Goal: Task Accomplishment & Management: Complete application form

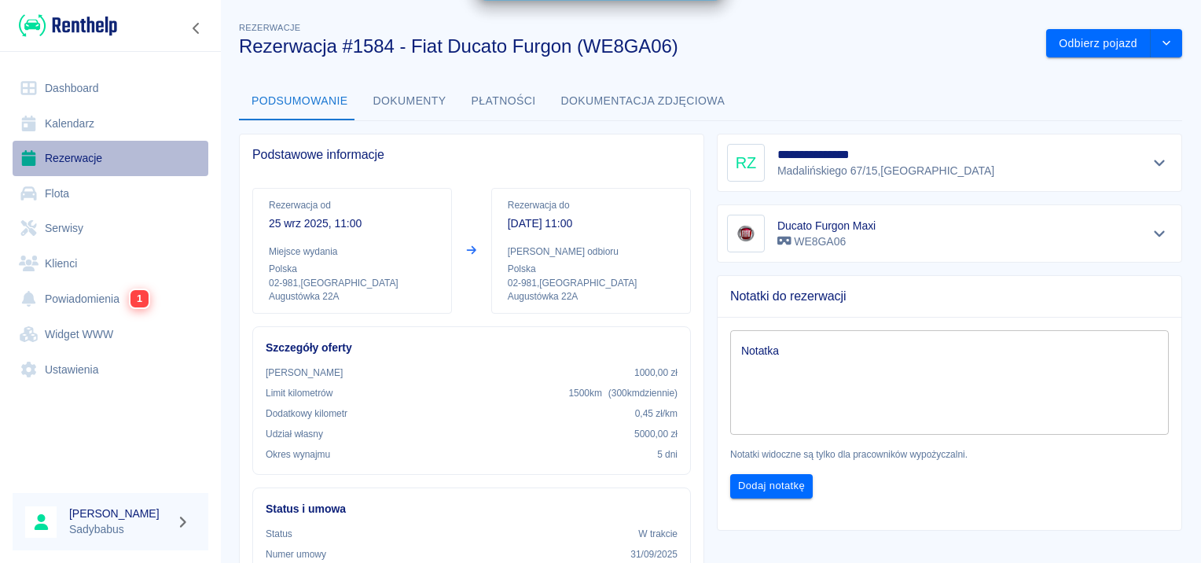
click at [75, 161] on link "Rezerwacje" at bounding box center [111, 158] width 196 height 35
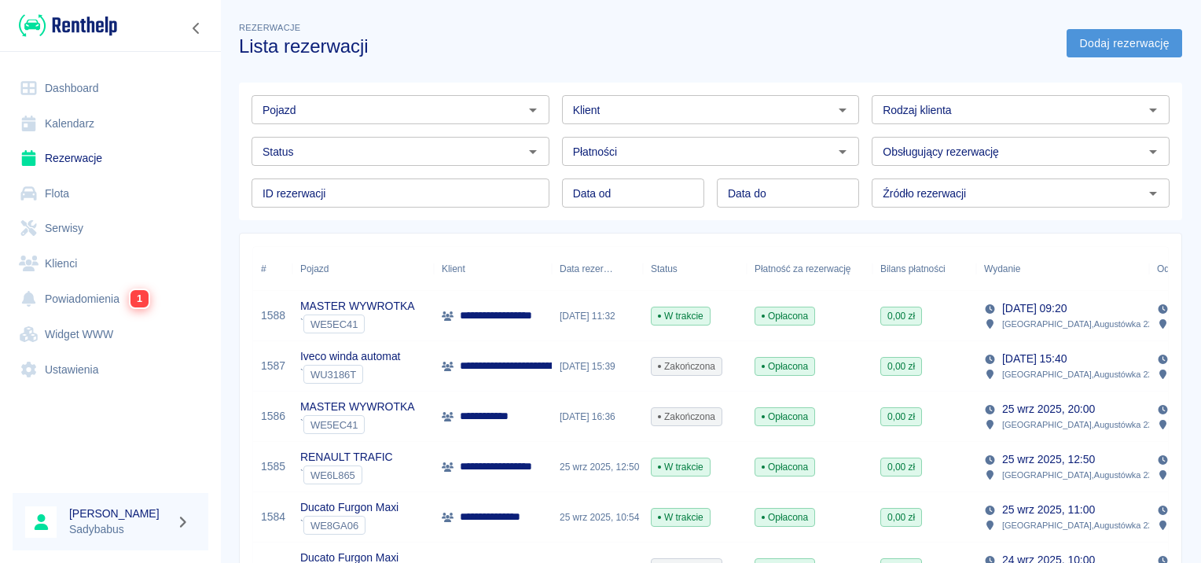
click at [1076, 37] on link "Dodaj rezerwację" at bounding box center [1125, 43] width 116 height 29
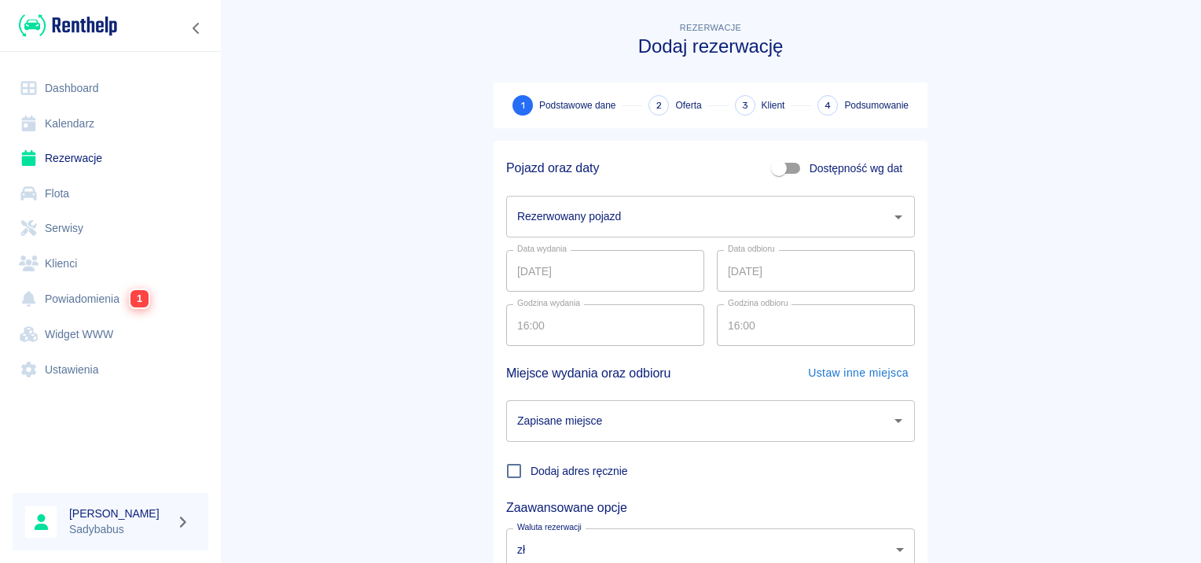
click at [690, 210] on input "Rezerwowany pojazd" at bounding box center [698, 217] width 371 height 28
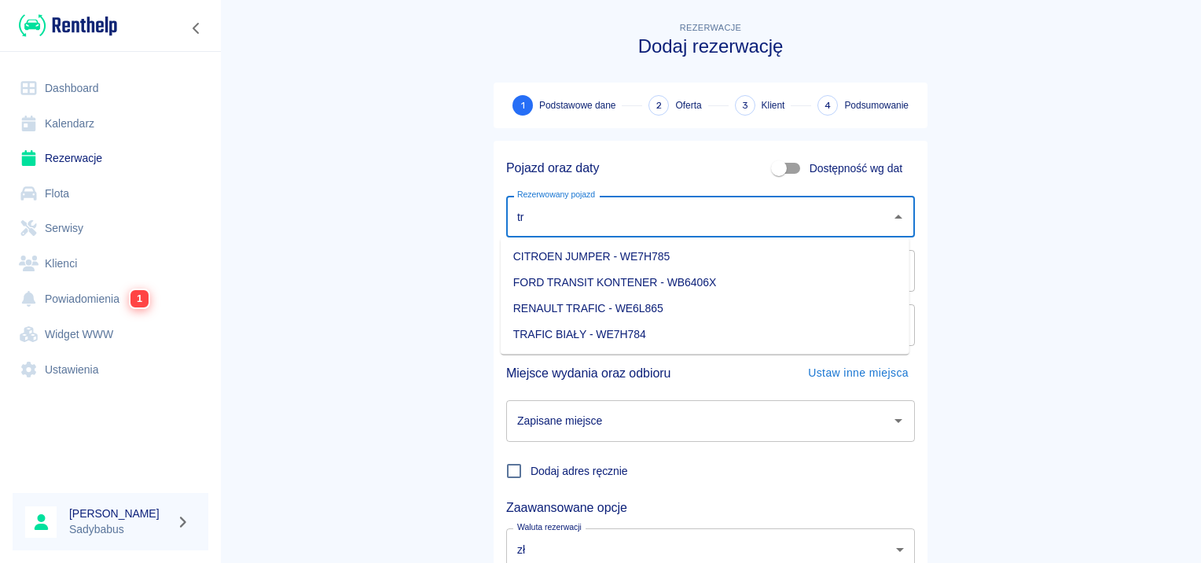
click at [661, 309] on li "RENAULT TRAFIC - WE6L865" at bounding box center [705, 309] width 409 height 26
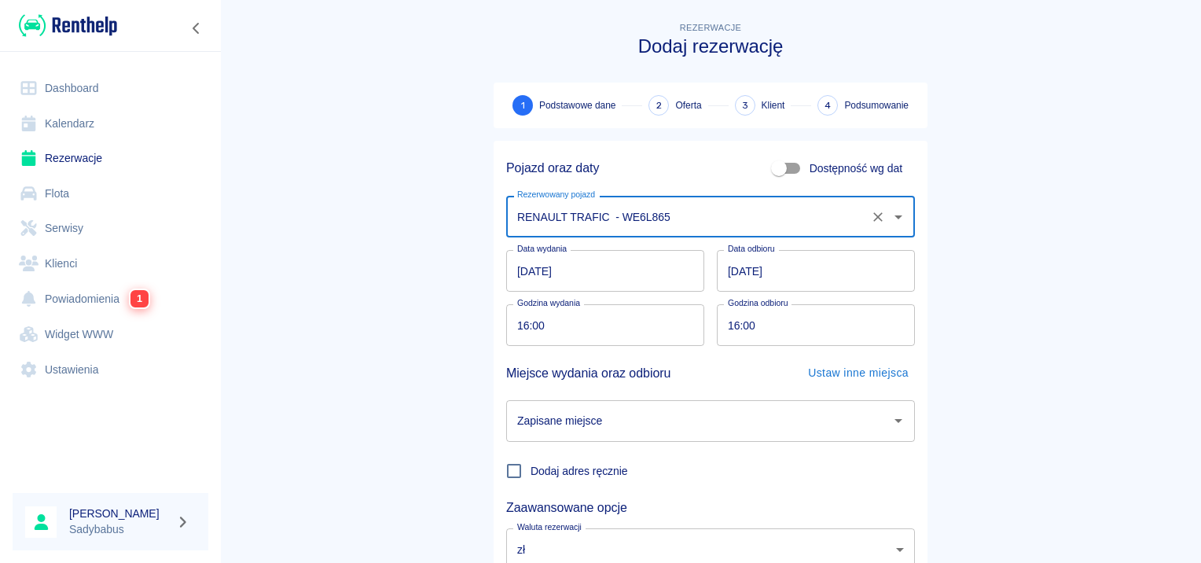
type input "RENAULT TRAFIC - WE6L865"
click at [727, 265] on input "[DATE]" at bounding box center [816, 271] width 198 height 42
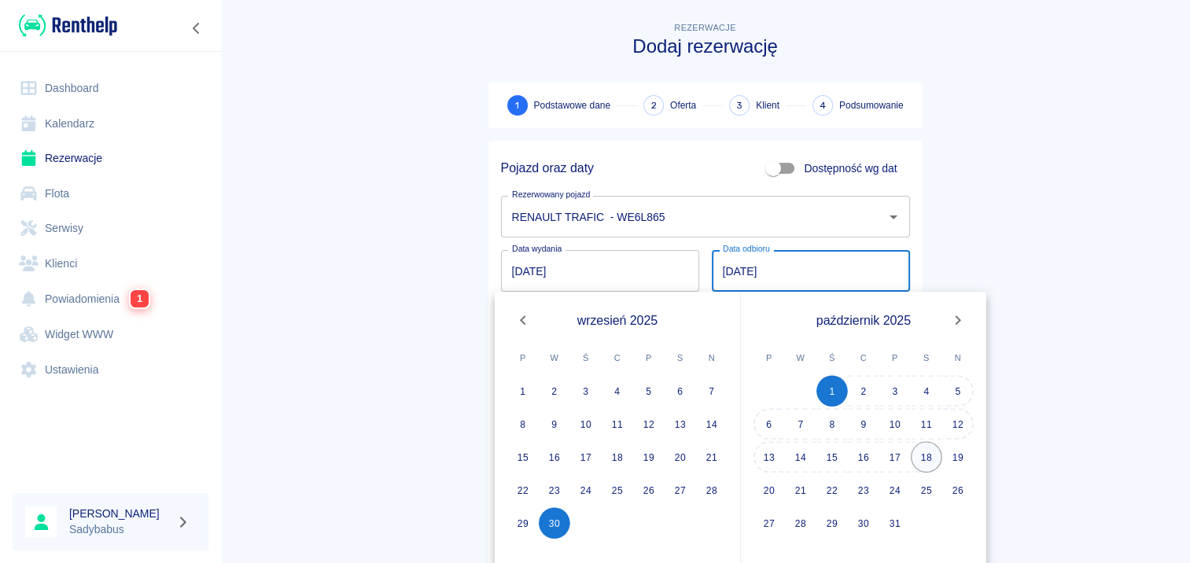
scroll to position [18, 0]
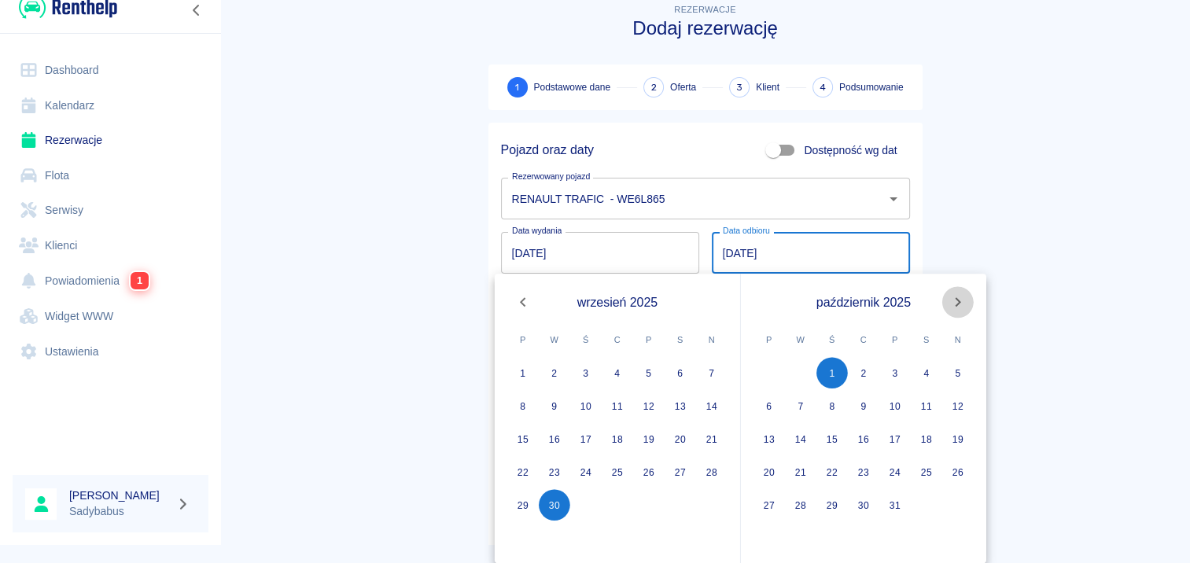
click at [947, 304] on button "Next month" at bounding box center [957, 301] width 31 height 31
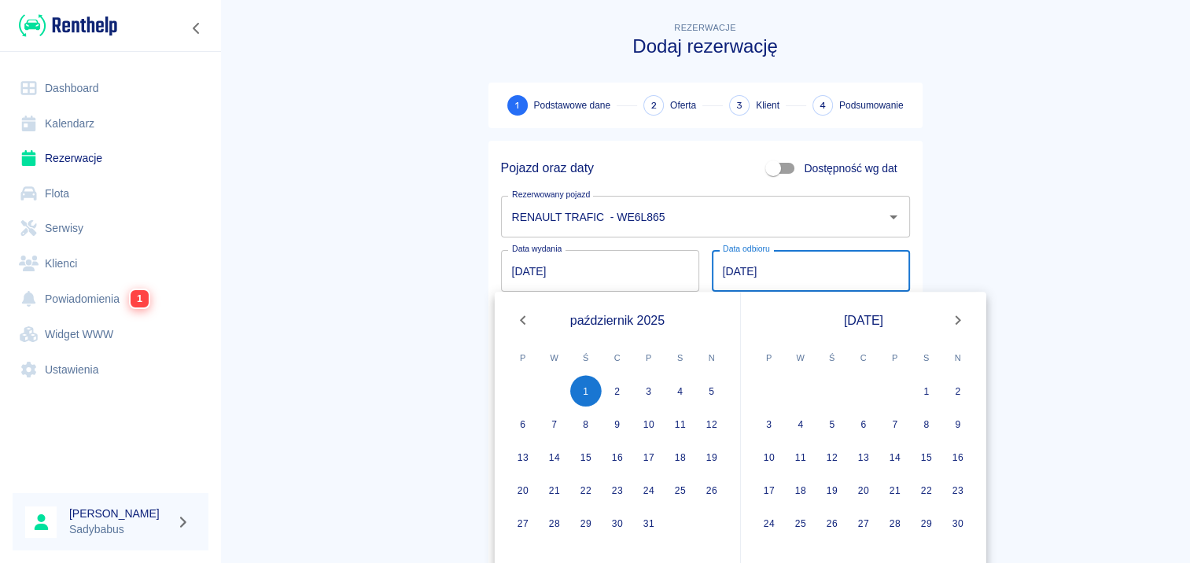
click at [955, 322] on icon "Next month" at bounding box center [957, 320] width 19 height 19
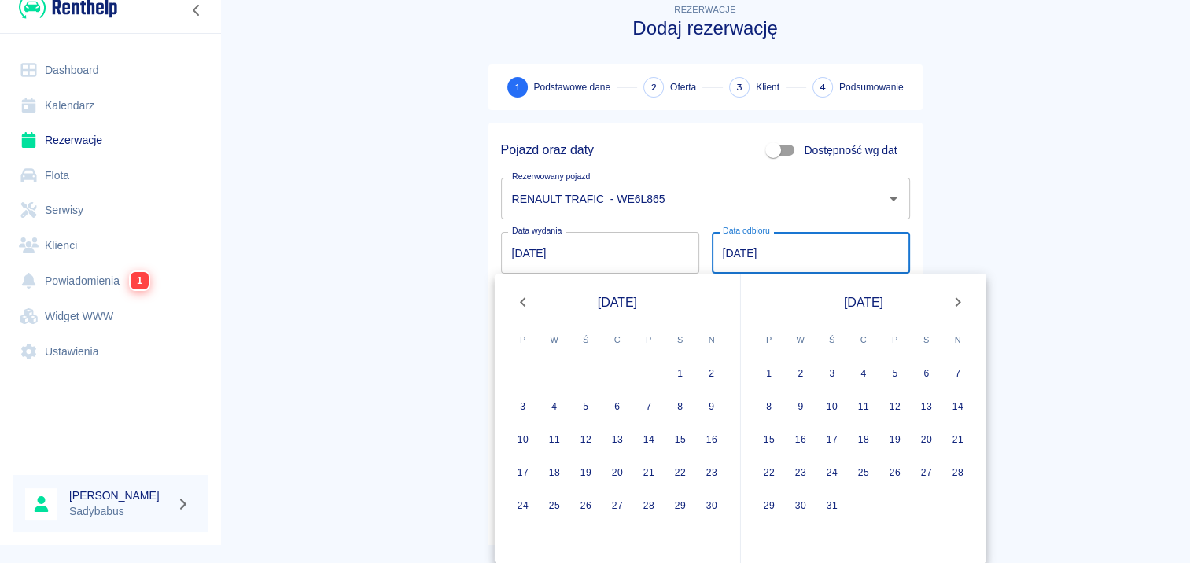
drag, startPoint x: 522, startPoint y: 291, endPoint x: 676, endPoint y: 340, distance: 161.9
click at [522, 293] on button "Previous month" at bounding box center [522, 301] width 31 height 31
click at [651, 499] on button "31" at bounding box center [648, 504] width 31 height 31
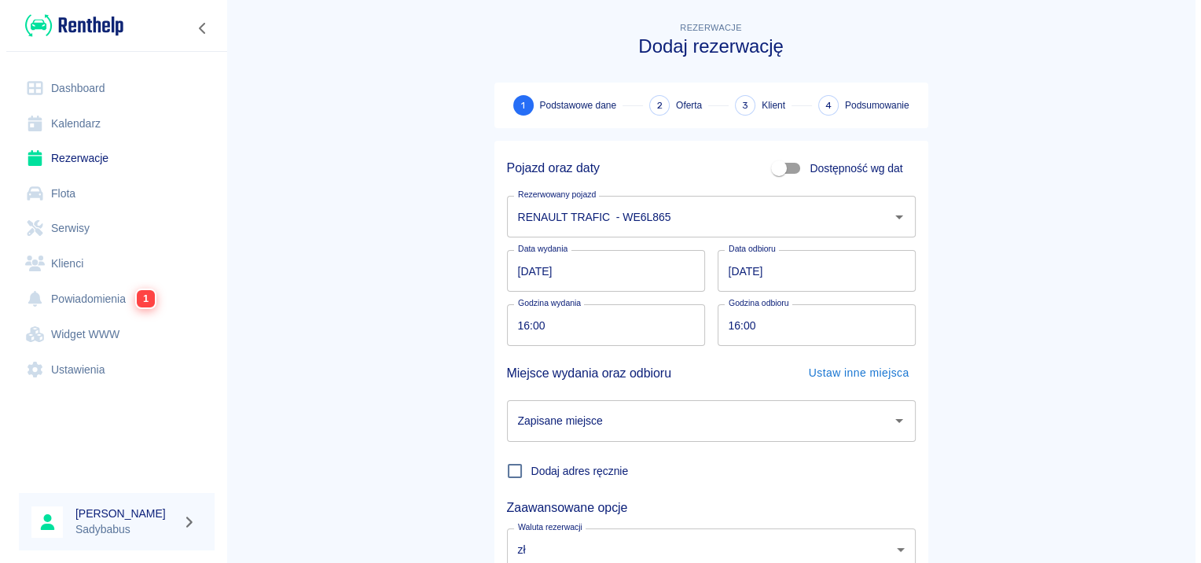
scroll to position [0, 0]
click at [961, 273] on main "Rezerwacje Dodaj rezerwację 1 Podstawowe dane 2 Oferta 3 Klient 4 Podsumowanie …" at bounding box center [710, 328] width 981 height 618
click at [522, 319] on input "16:00" at bounding box center [599, 325] width 187 height 42
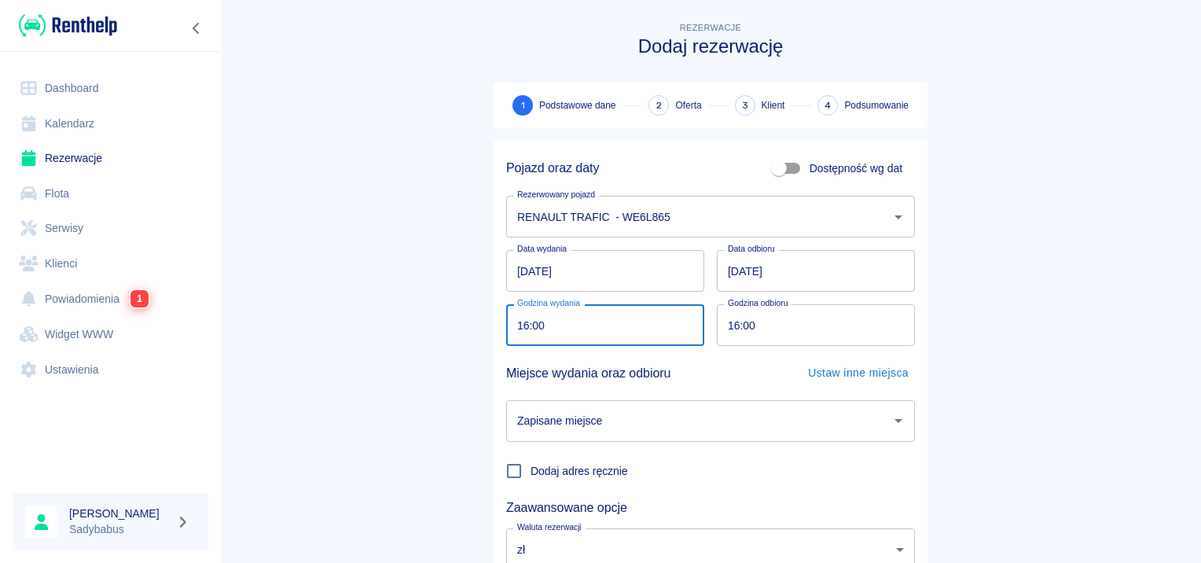
click at [731, 268] on input "[DATE]" at bounding box center [816, 271] width 198 height 42
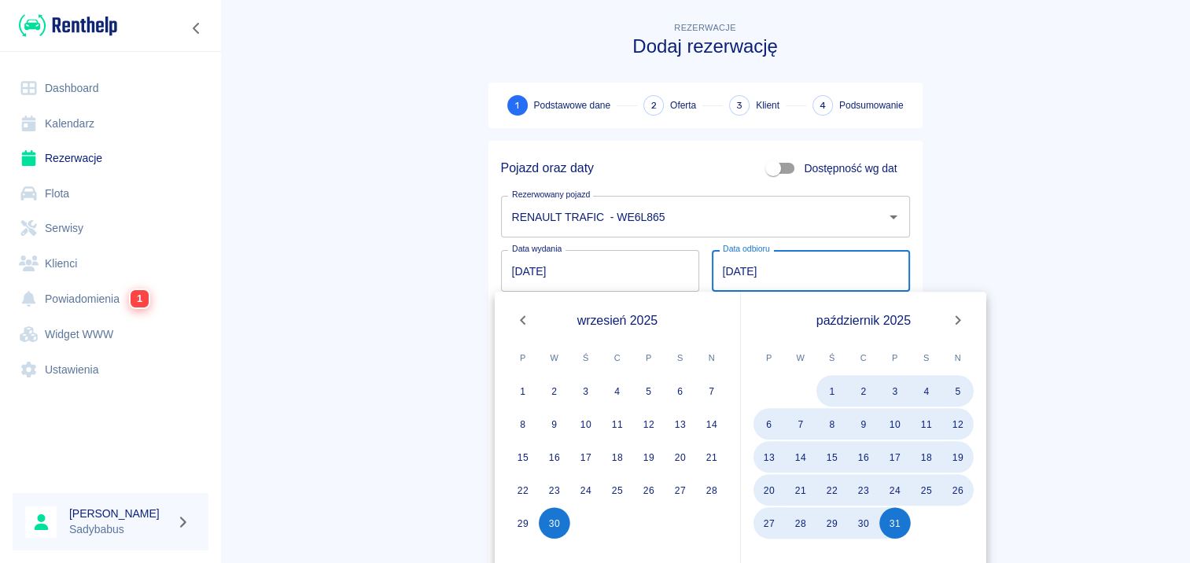
click at [962, 319] on icon "Next month" at bounding box center [957, 320] width 19 height 19
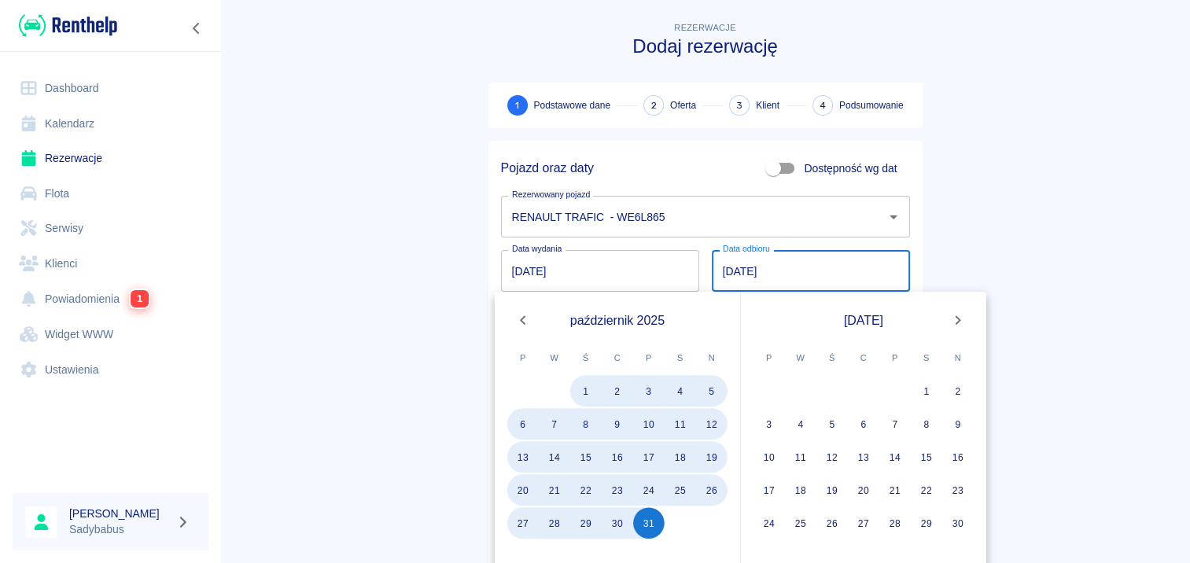
click at [962, 319] on icon "Next month" at bounding box center [957, 320] width 19 height 19
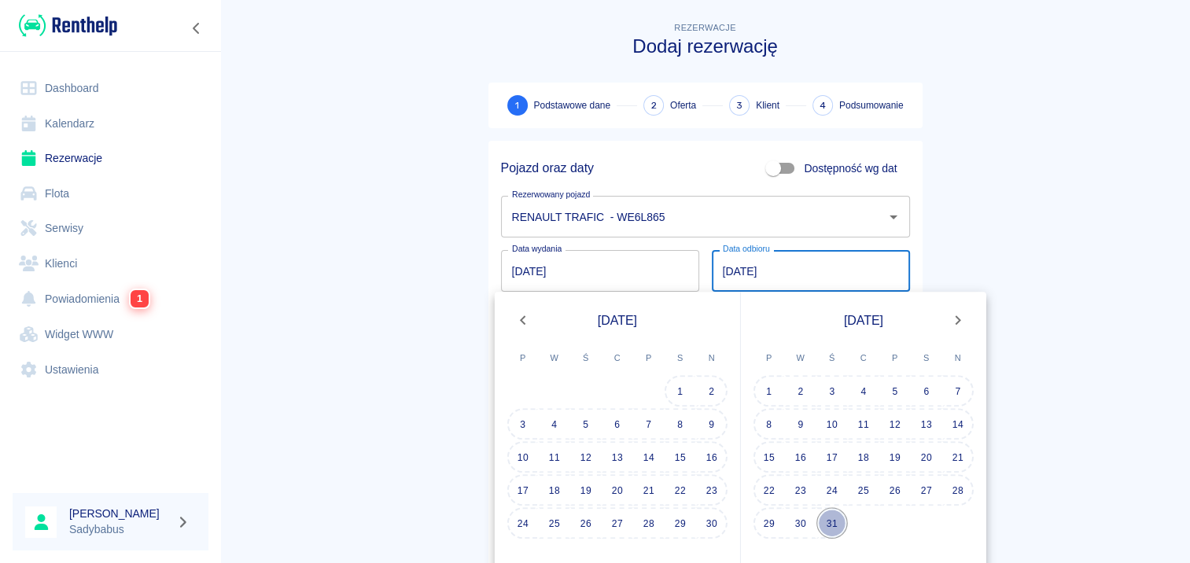
click at [827, 524] on button "31" at bounding box center [831, 522] width 31 height 31
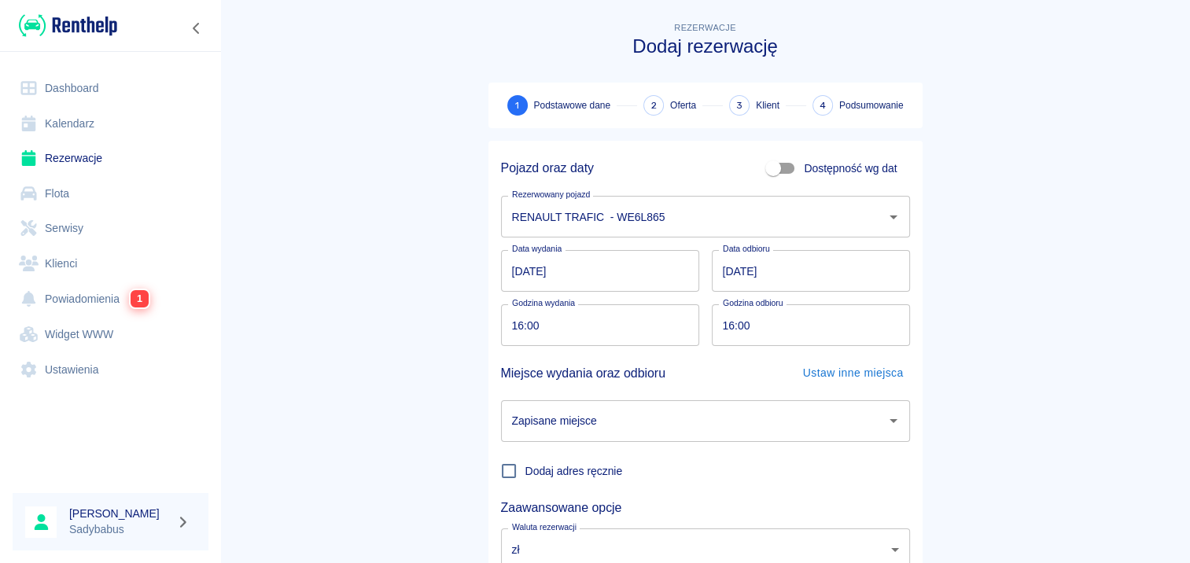
type input "[DATE]"
click at [512, 324] on input "16:00" at bounding box center [599, 325] width 187 height 42
type input "15:00"
click at [730, 329] on input "16:00" at bounding box center [810, 325] width 187 height 42
type input "15:00"
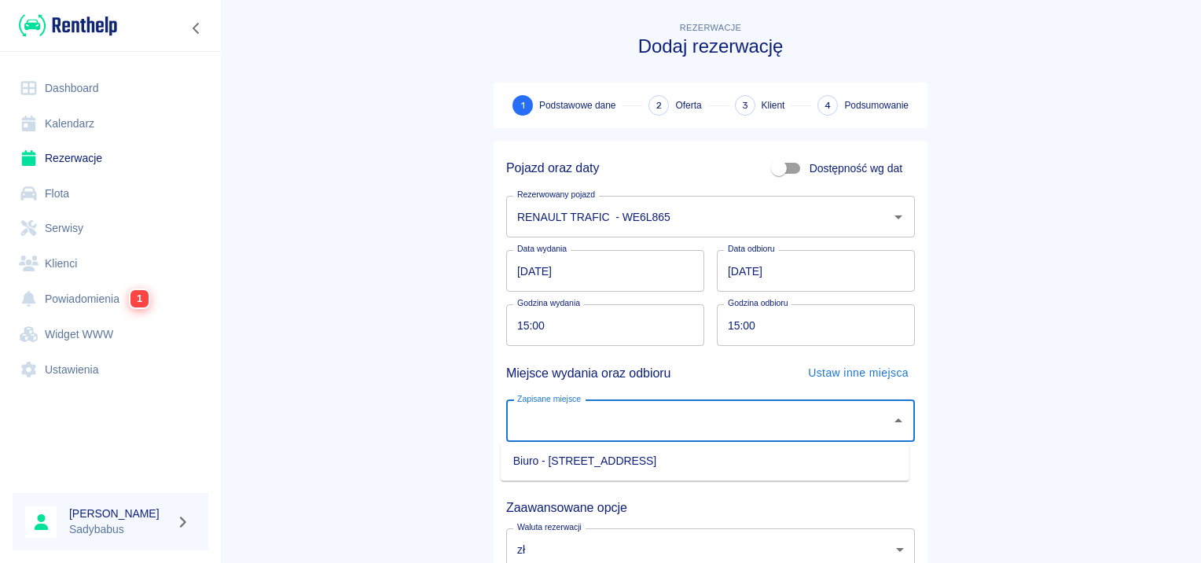
drag, startPoint x: 587, startPoint y: 410, endPoint x: 588, endPoint y: 447, distance: 36.2
click at [588, 413] on input "Zapisane miejsce" at bounding box center [698, 421] width 371 height 28
click at [588, 459] on li "Biuro - [STREET_ADDRESS]" at bounding box center [705, 461] width 409 height 26
type input "Biuro - [STREET_ADDRESS]"
click at [971, 307] on main "Rezerwacje Dodaj rezerwację 1 Podstawowe dane 2 Oferta 3 Klient 4 Podsumowanie …" at bounding box center [710, 328] width 981 height 618
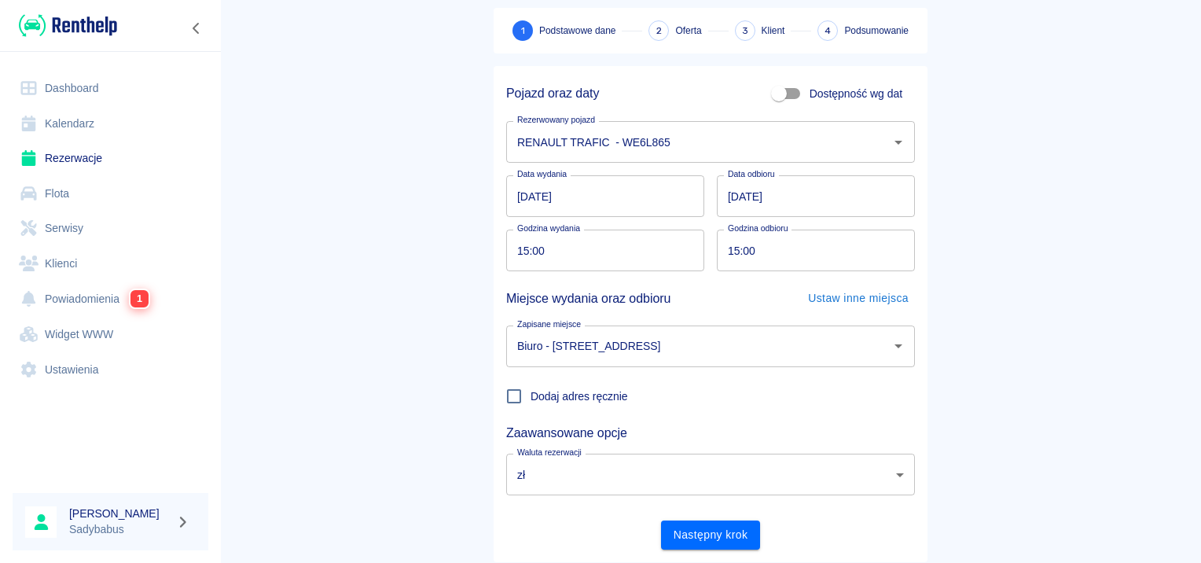
scroll to position [120, 0]
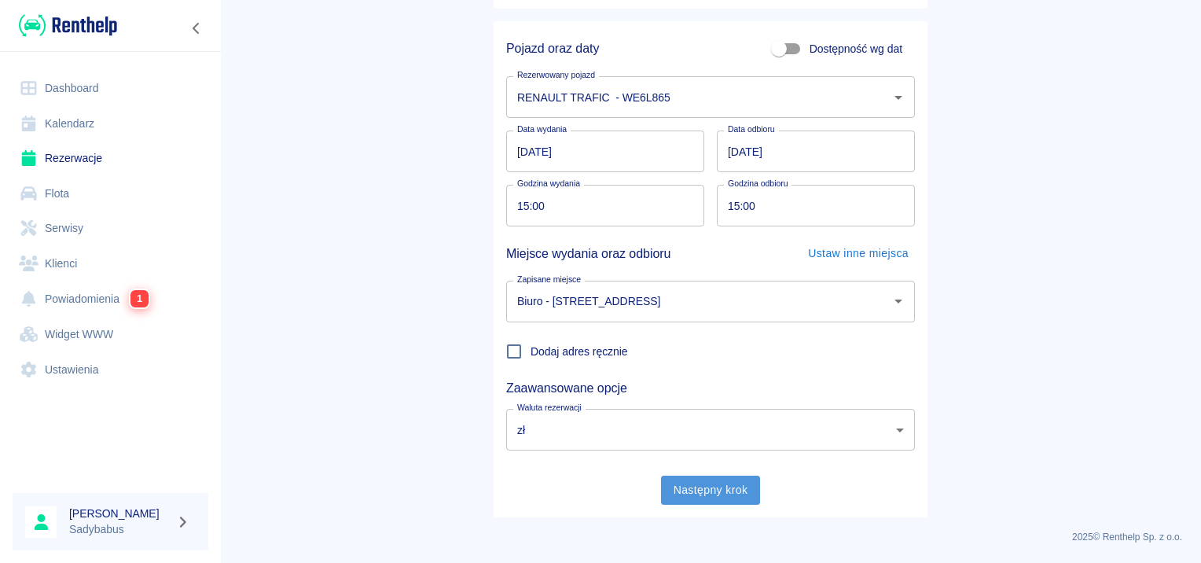
click at [683, 503] on button "Następny krok" at bounding box center [711, 490] width 100 height 29
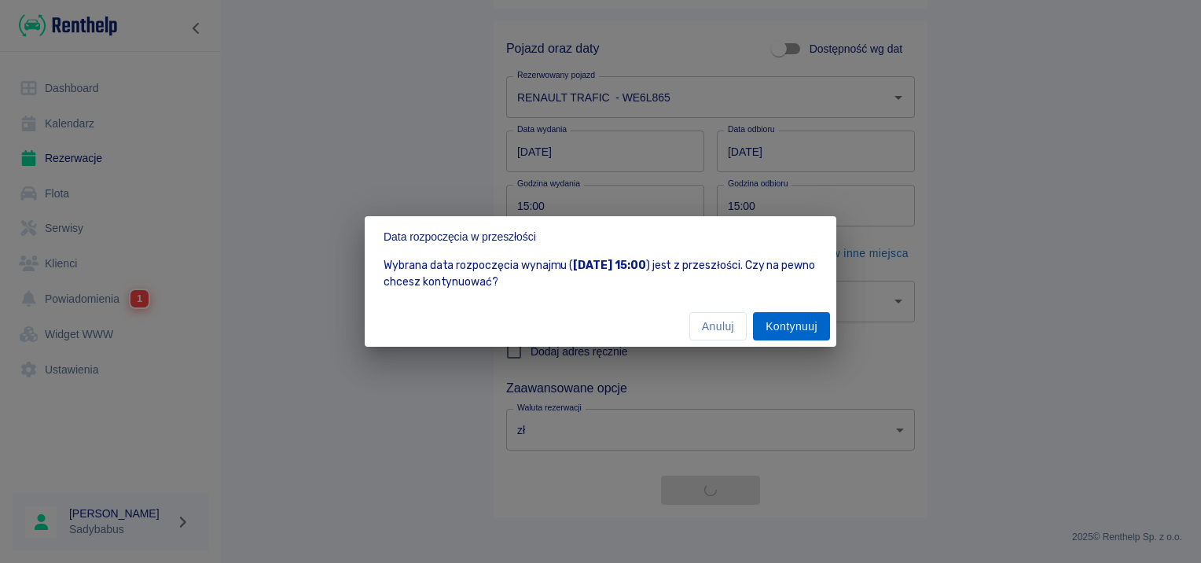
click at [777, 322] on button "Kontynuuj" at bounding box center [791, 326] width 77 height 29
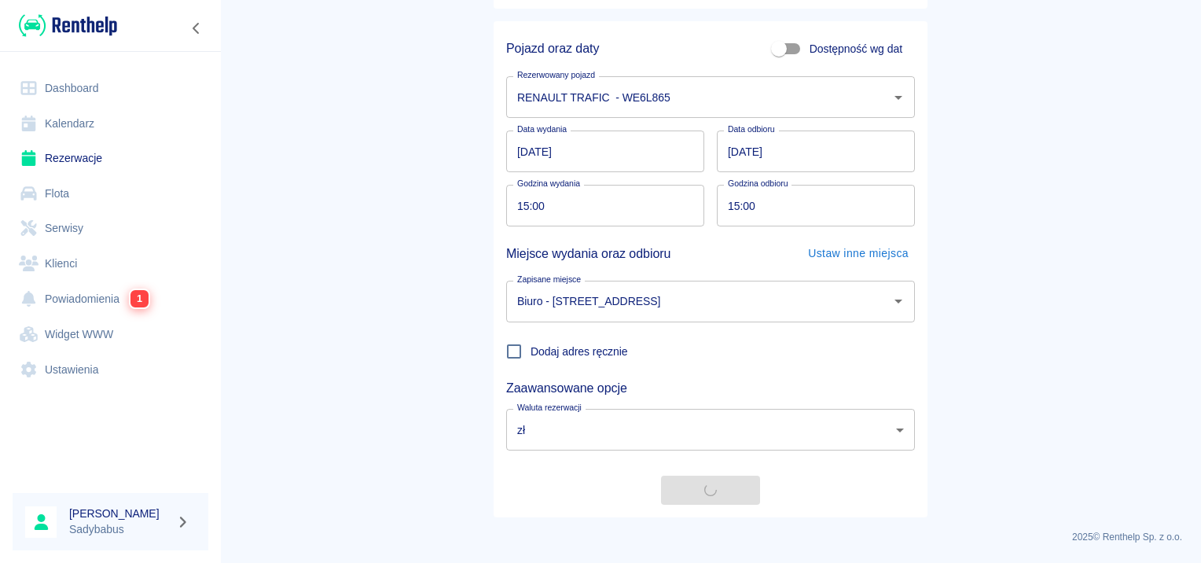
scroll to position [0, 0]
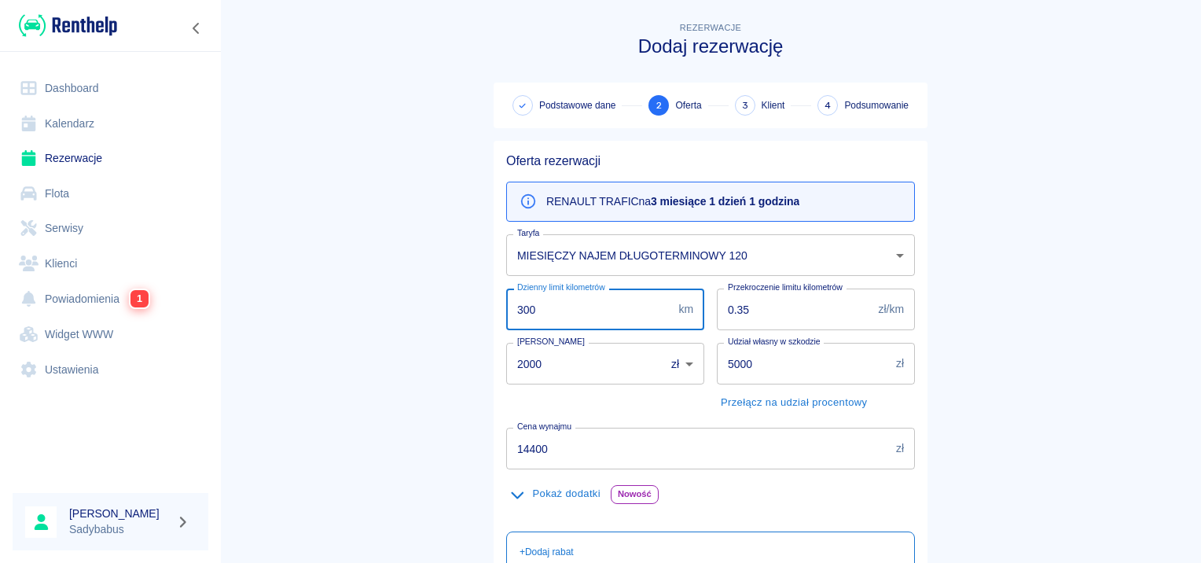
drag, startPoint x: 601, startPoint y: 308, endPoint x: 245, endPoint y: 325, distance: 355.8
click at [245, 325] on main "Rezerwacje Dodaj rezerwację Podstawowe dane 2 Oferta 3 Klient 4 Podsumowanie Of…" at bounding box center [710, 409] width 981 height 780
type input "200"
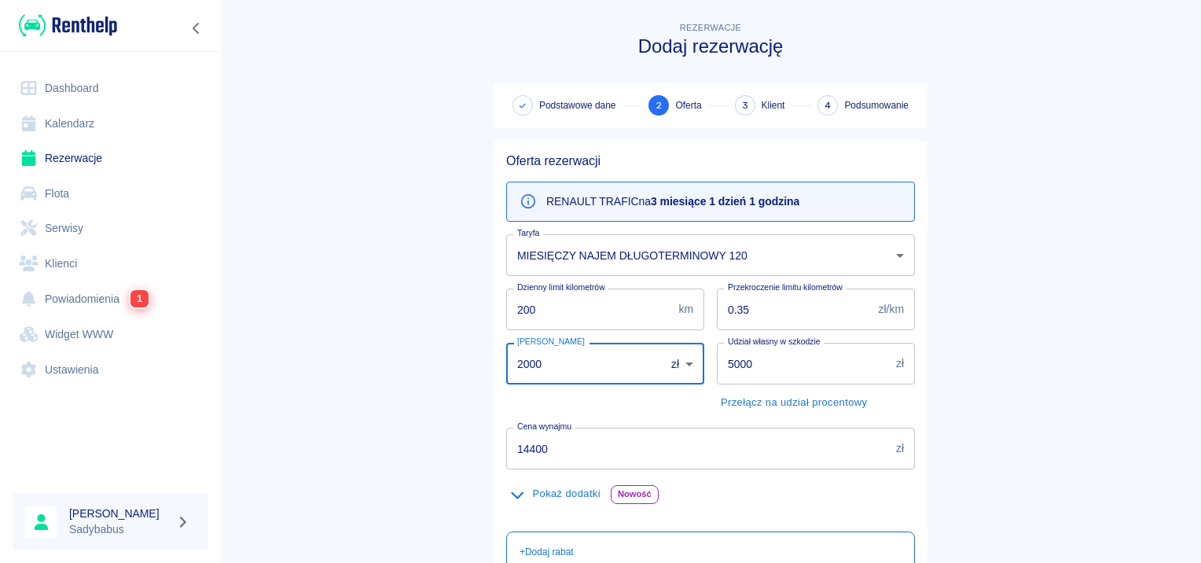
drag, startPoint x: 551, startPoint y: 374, endPoint x: 254, endPoint y: 375, distance: 297.2
click at [259, 377] on main "Rezerwacje Dodaj rezerwację Podstawowe dane 2 Oferta 3 Klient 4 Podsumowanie Of…" at bounding box center [710, 409] width 981 height 780
type input "1500"
click at [1010, 272] on main "Rezerwacje Dodaj rezerwację Podstawowe dane 2 Oferta 3 Klient 4 Podsumowanie Of…" at bounding box center [710, 409] width 981 height 780
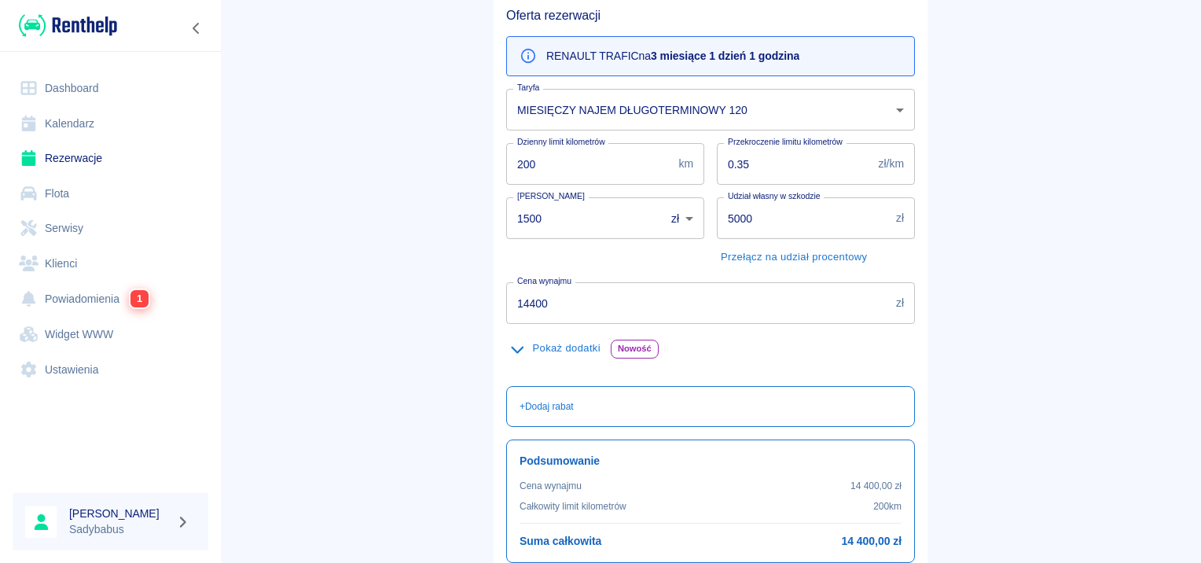
scroll to position [280, 0]
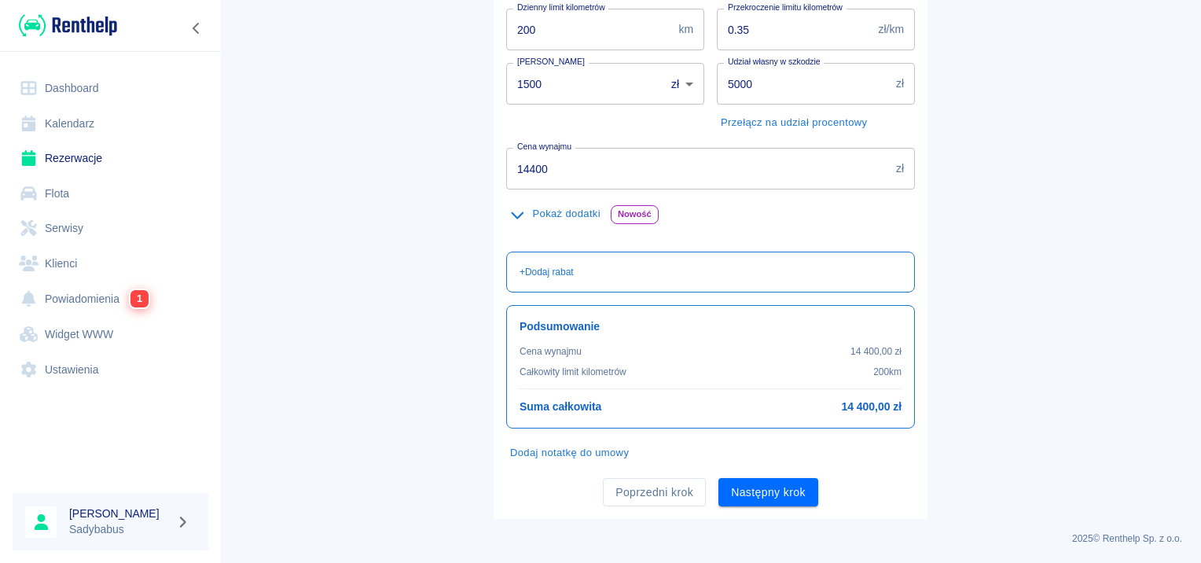
drag, startPoint x: 623, startPoint y: 142, endPoint x: 610, endPoint y: 154, distance: 17.8
click at [616, 151] on div "Cena wynajmu 14400 zł Cena wynajmu" at bounding box center [704, 162] width 421 height 54
click at [609, 157] on input "14400" at bounding box center [698, 169] width 384 height 42
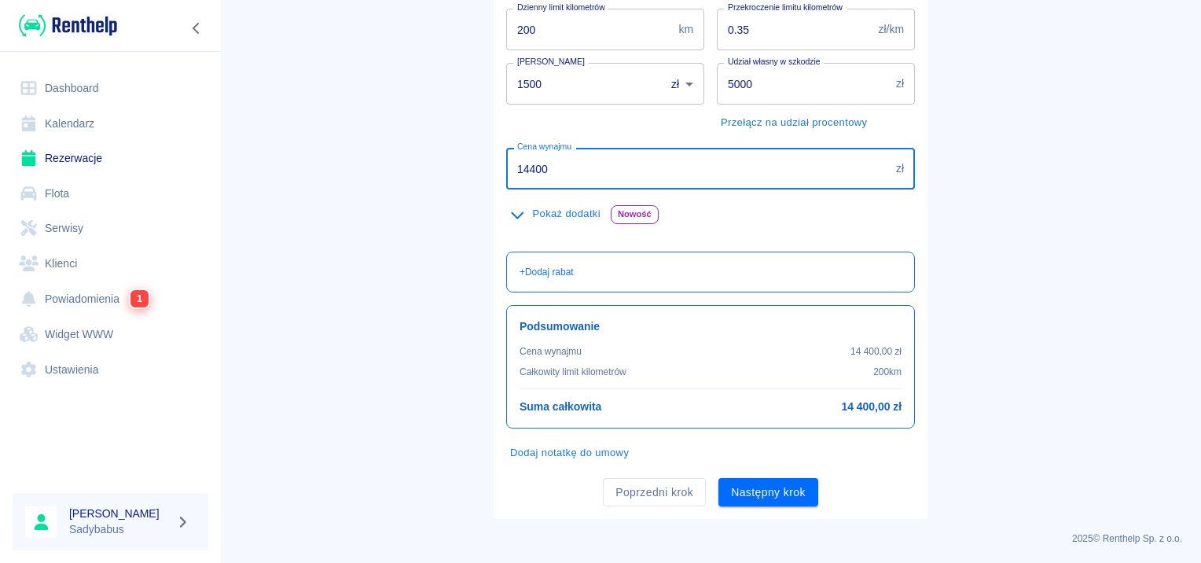
click at [609, 157] on input "14400" at bounding box center [698, 169] width 384 height 42
type input "3653"
click at [1096, 128] on main "Rezerwacje Dodaj rezerwację Podstawowe dane 2 Oferta 3 Klient 4 Podsumowanie Of…" at bounding box center [710, 129] width 981 height 780
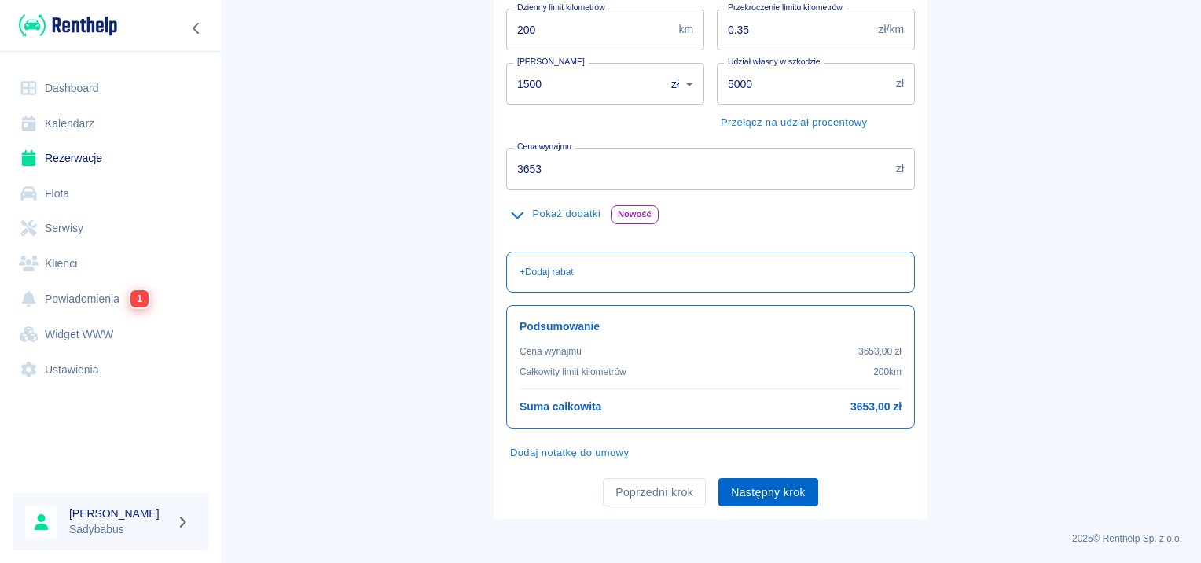
click at [723, 492] on button "Następny krok" at bounding box center [769, 492] width 100 height 29
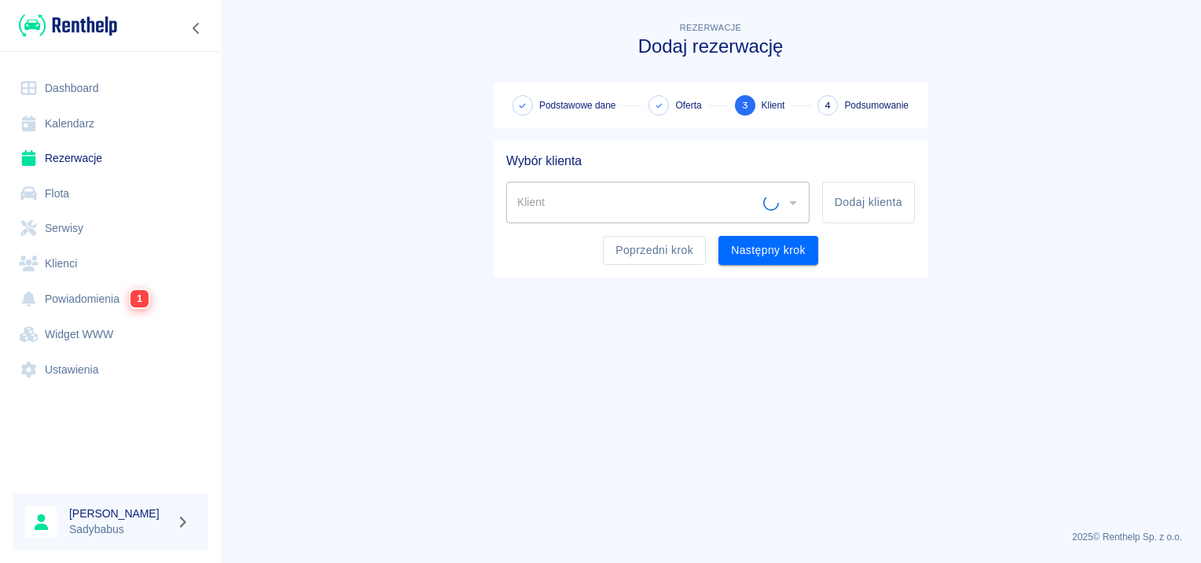
scroll to position [0, 0]
click at [887, 201] on button "Dodaj klienta" at bounding box center [868, 203] width 93 height 42
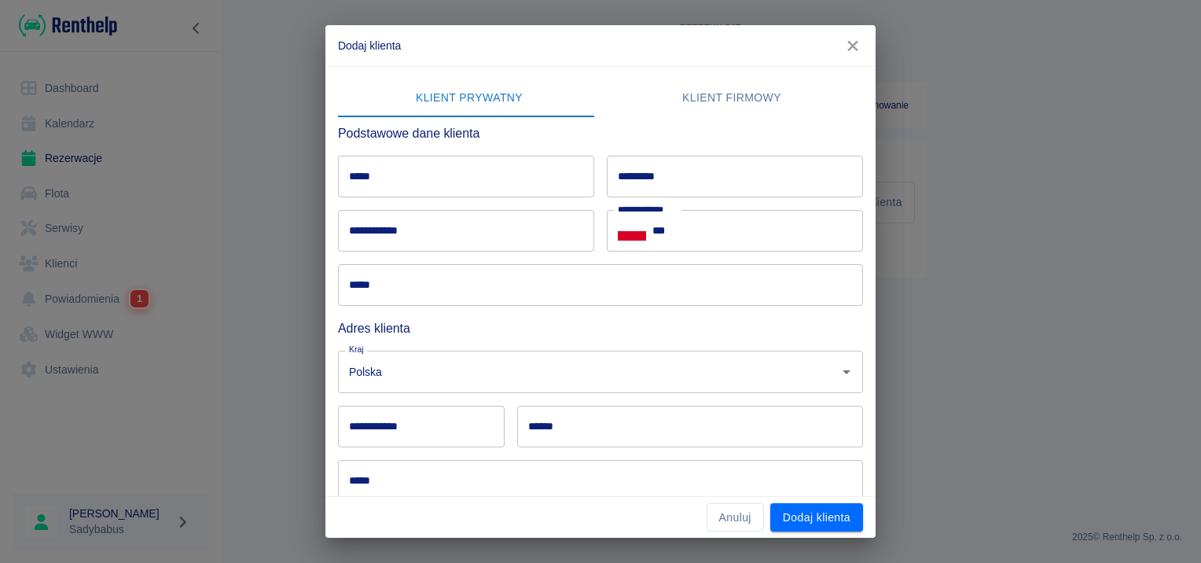
drag, startPoint x: 770, startPoint y: 90, endPoint x: 707, endPoint y: 110, distance: 66.1
click at [769, 90] on button "Klient firmowy" at bounding box center [732, 98] width 263 height 38
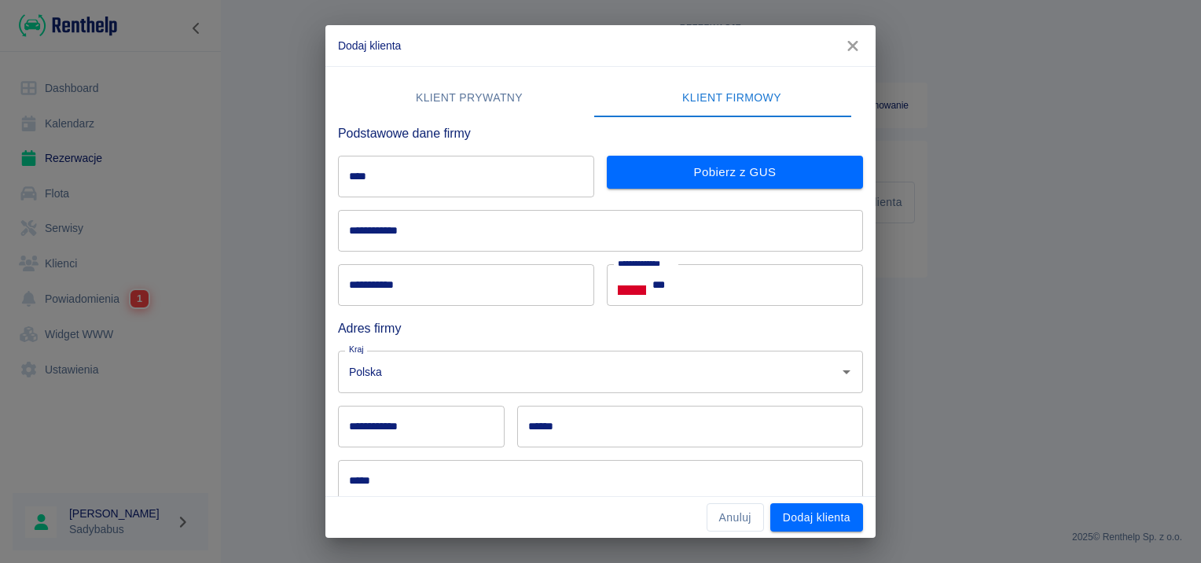
click at [491, 196] on input "****" at bounding box center [466, 177] width 256 height 42
type input "**********"
click at [656, 174] on button "Pobierz z GUS" at bounding box center [735, 172] width 256 height 33
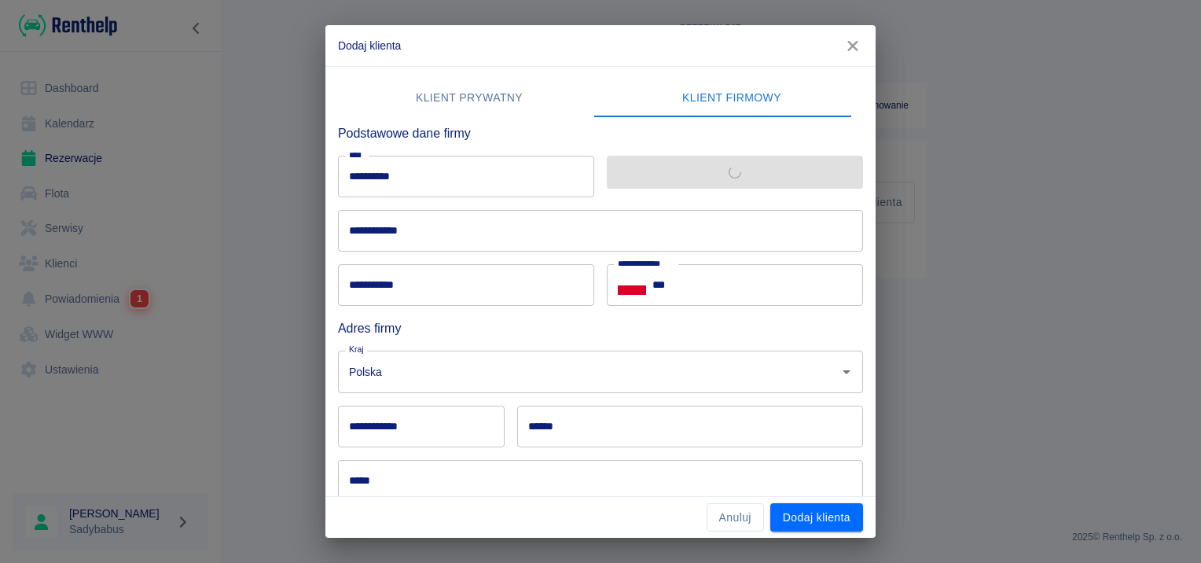
type input "**********"
type input "******"
type input "********"
type input "**********"
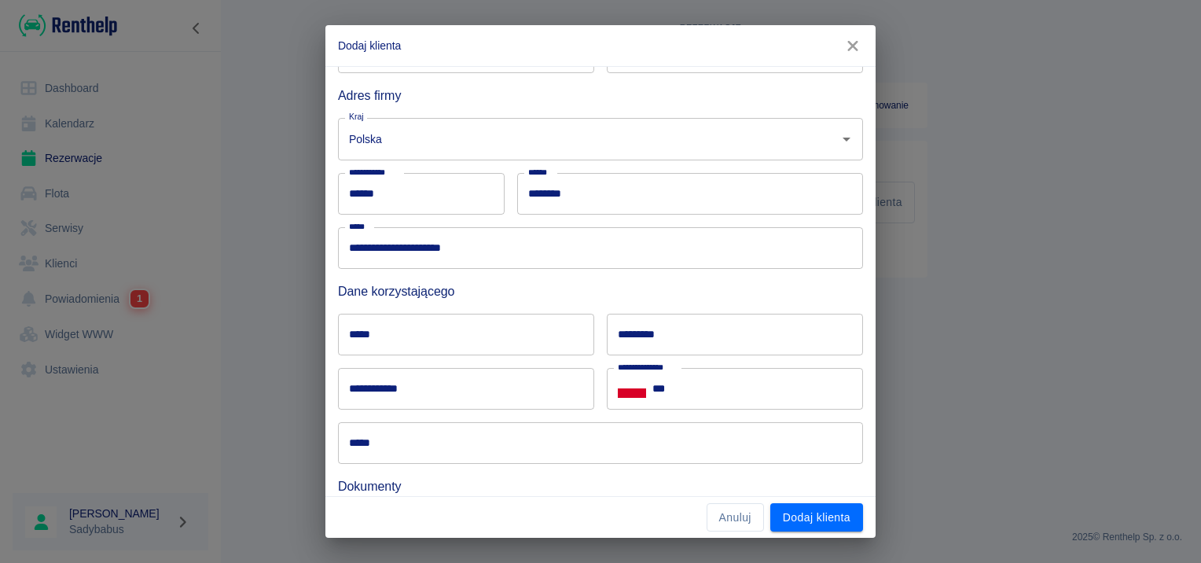
scroll to position [236, 0]
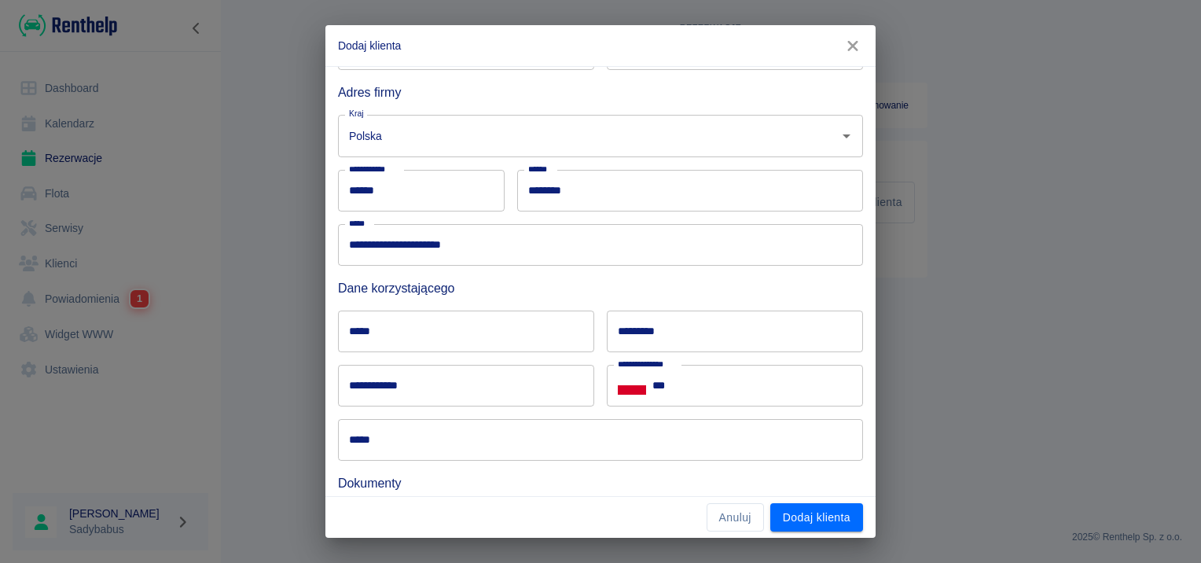
click at [428, 327] on input "*****" at bounding box center [466, 332] width 256 height 42
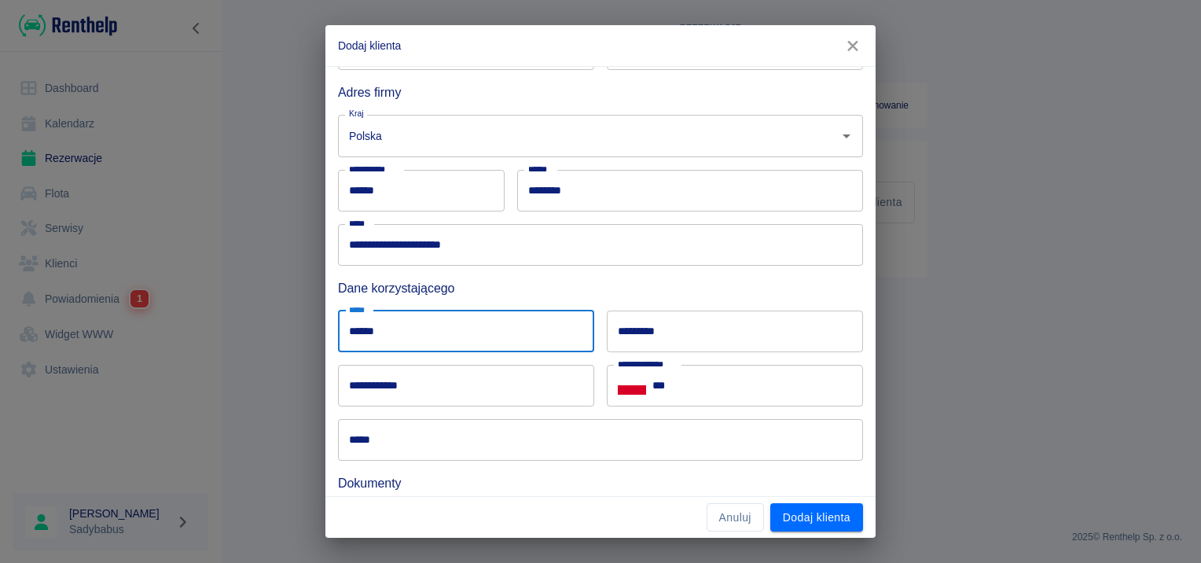
type input "******"
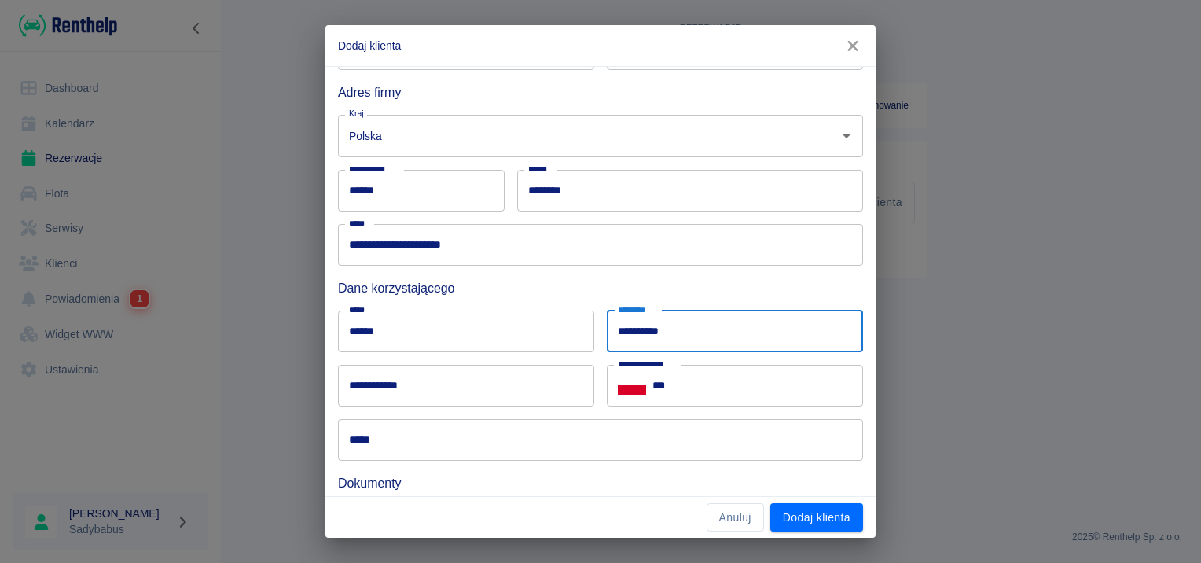
type input "**********"
click at [374, 377] on div "**********" at bounding box center [466, 386] width 256 height 42
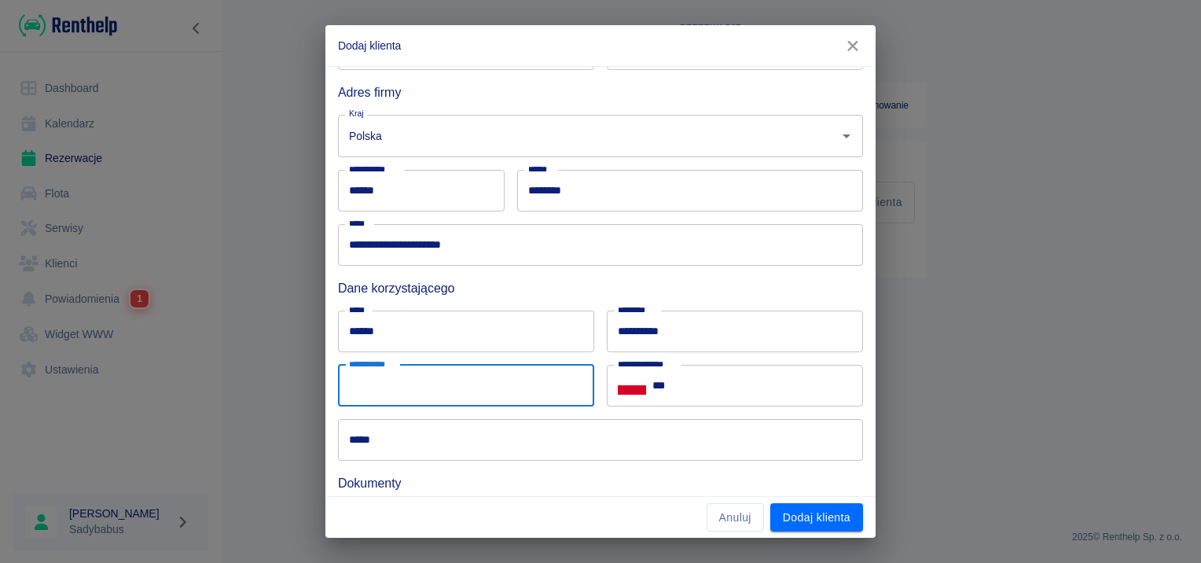
click at [368, 387] on input "**********" at bounding box center [466, 386] width 256 height 42
type input "**********"
click at [727, 381] on input "***" at bounding box center [758, 386] width 211 height 42
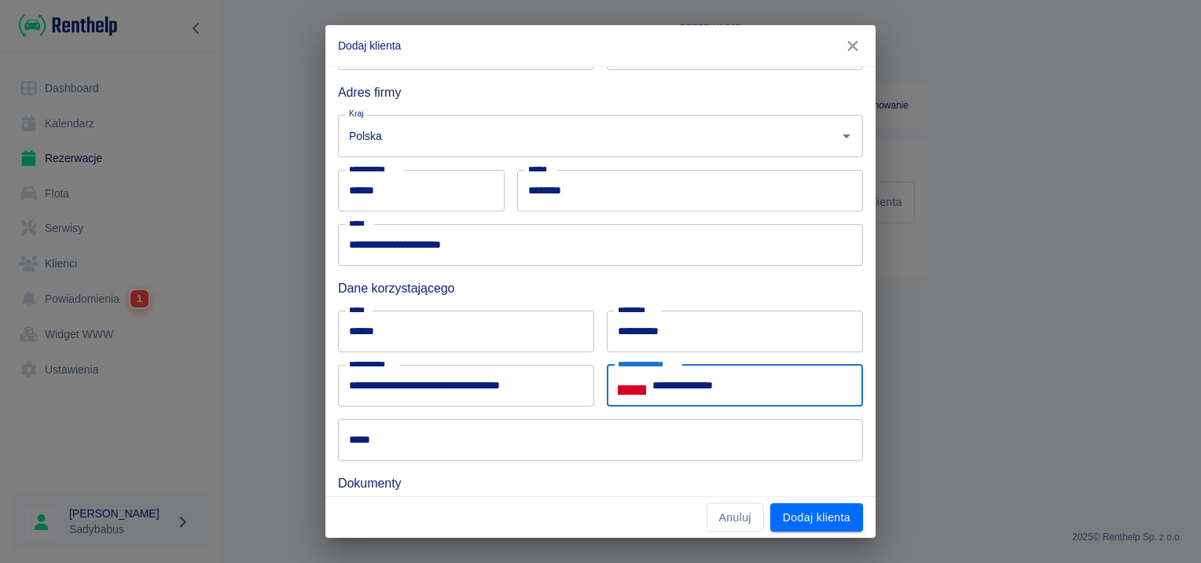
type input "**********"
click at [445, 431] on input "*****" at bounding box center [600, 440] width 525 height 42
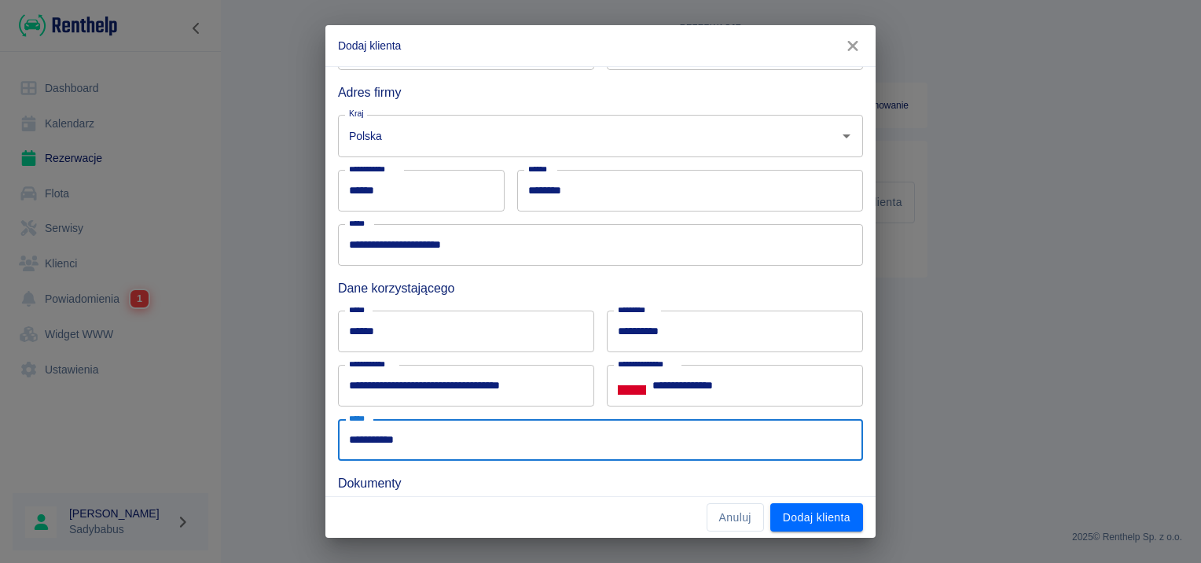
type input "**********"
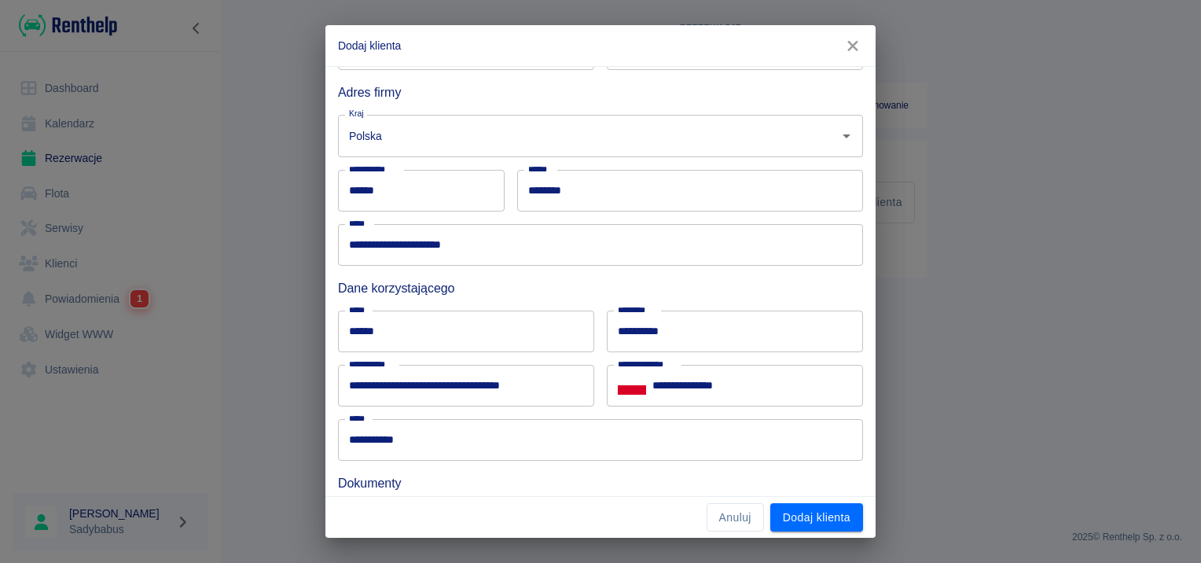
click at [436, 472] on div "Dokumenty" at bounding box center [595, 477] width 538 height 32
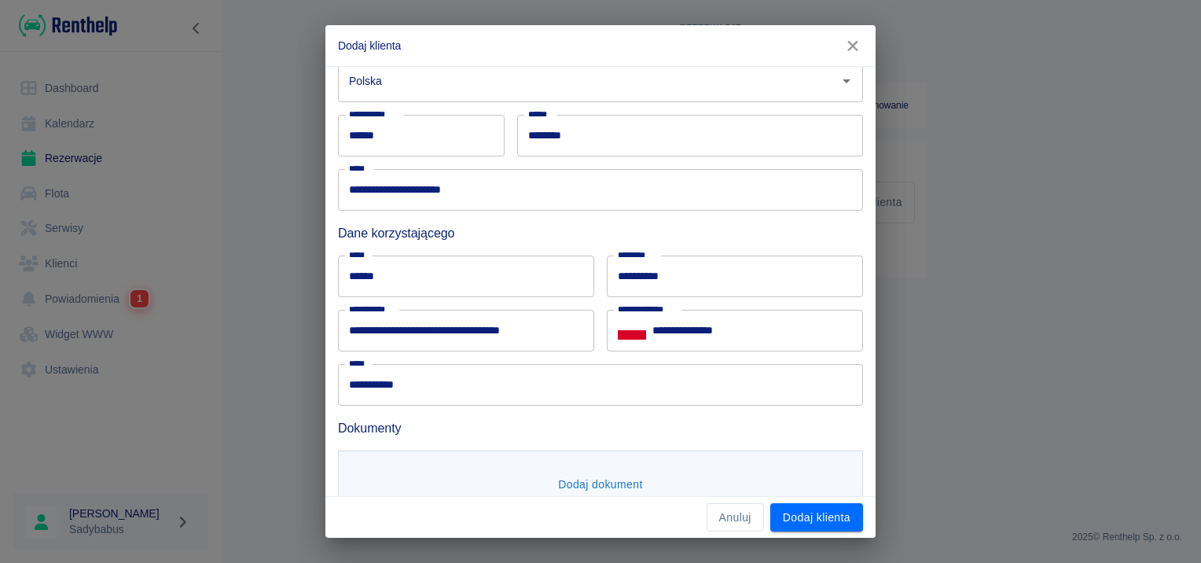
scroll to position [340, 0]
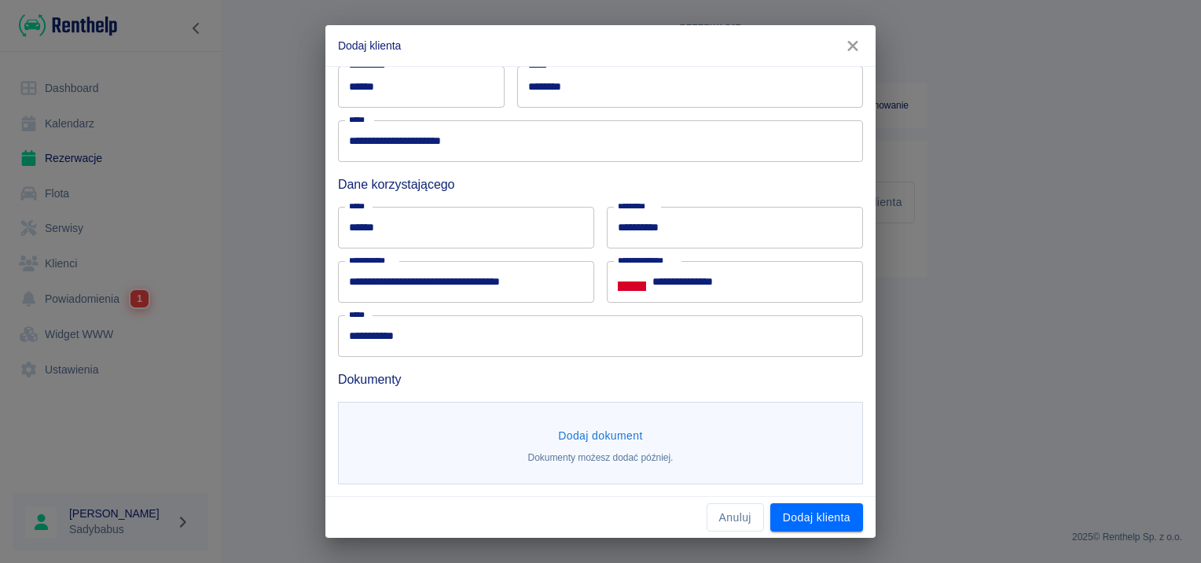
click at [554, 426] on button "Dodaj dokument" at bounding box center [601, 435] width 98 height 29
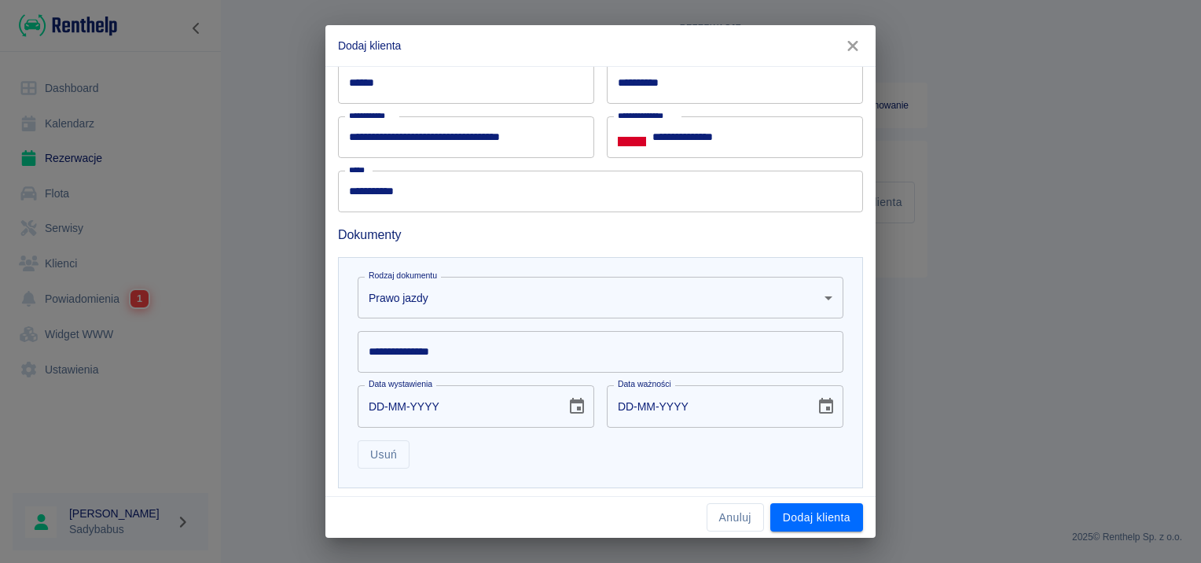
scroll to position [569, 0]
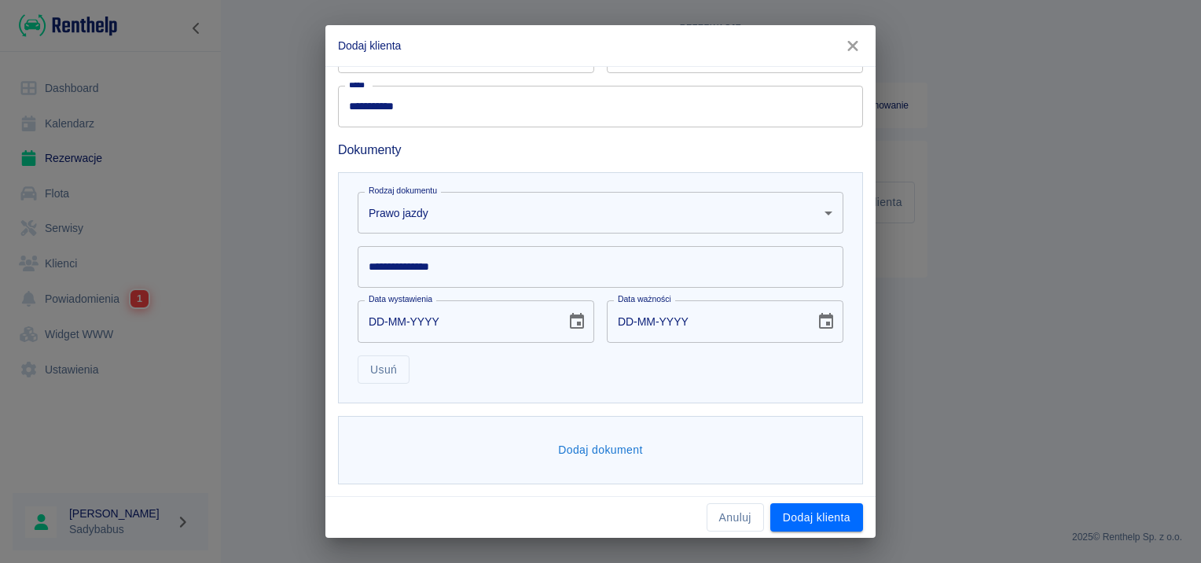
click at [390, 259] on div "**********" at bounding box center [601, 267] width 486 height 42
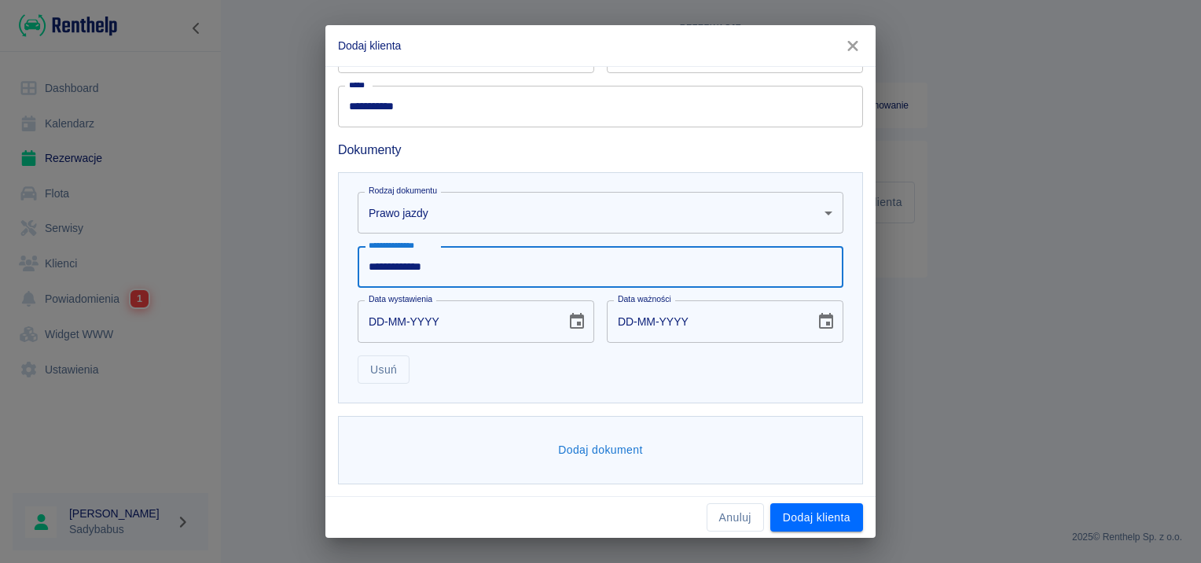
type input "**********"
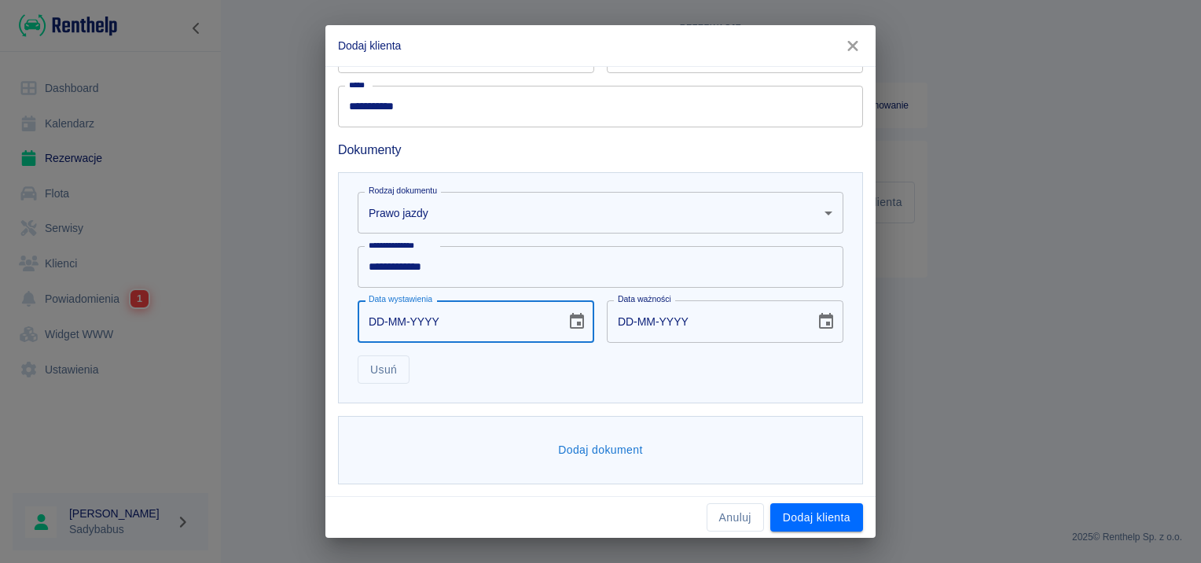
click at [362, 322] on input "DD-MM-YYYY" at bounding box center [456, 321] width 197 height 42
type input "22-09-0002"
type input "22-09-0012"
type input "22-09-0020"
type input "22-09-0030"
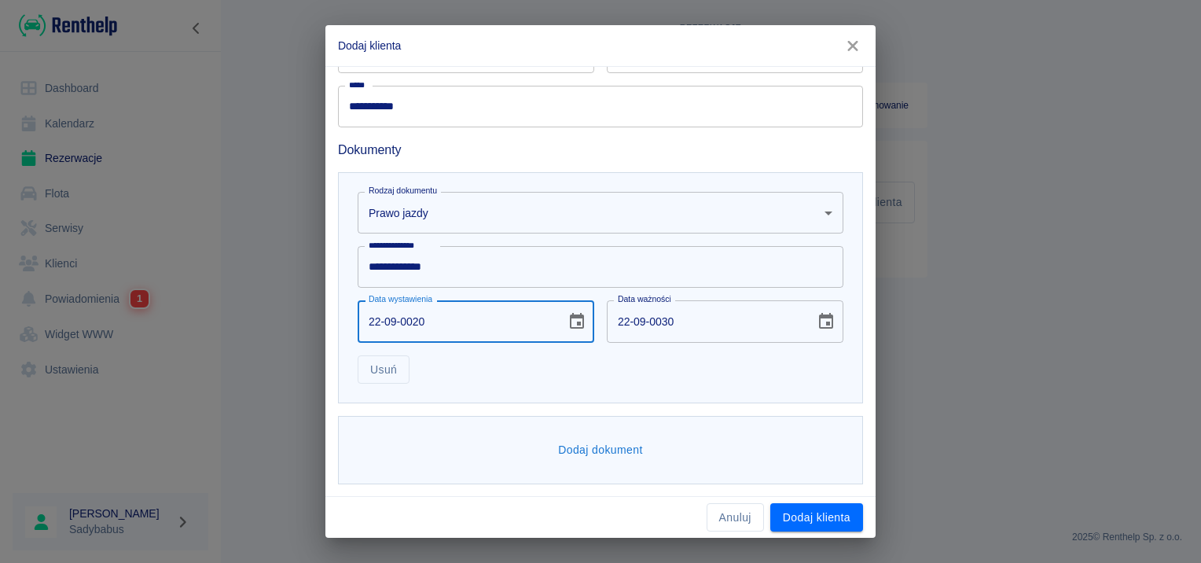
type input "22-09-0202"
type input "22-09-0212"
type input "[DATE]"
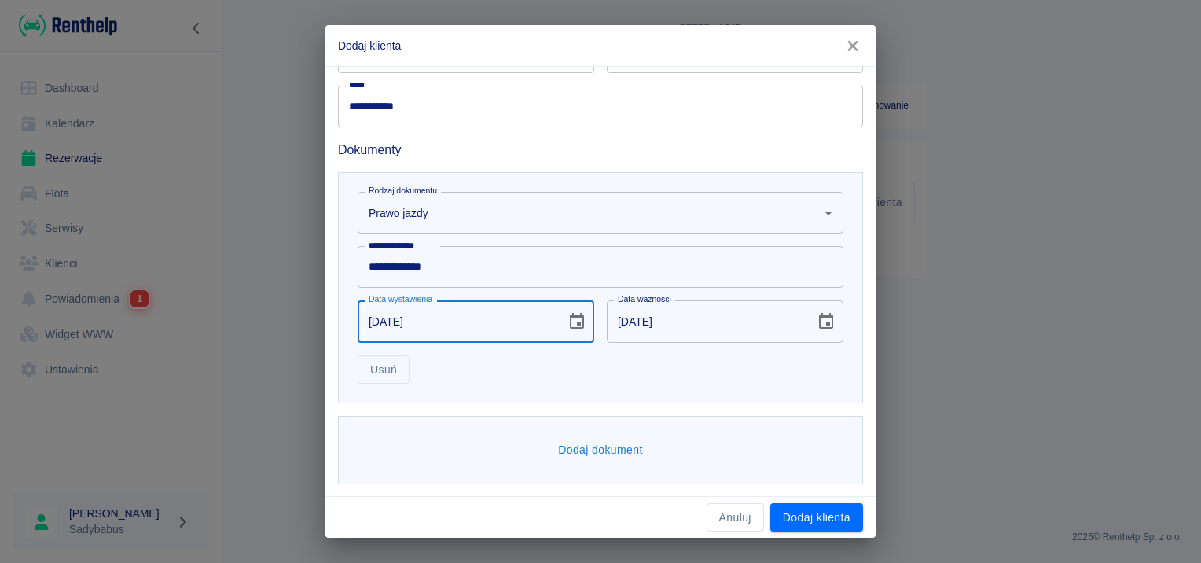
click at [531, 421] on div "Dodaj dokument" at bounding box center [600, 450] width 525 height 68
click at [564, 440] on button "Dodaj dokument" at bounding box center [601, 450] width 98 height 29
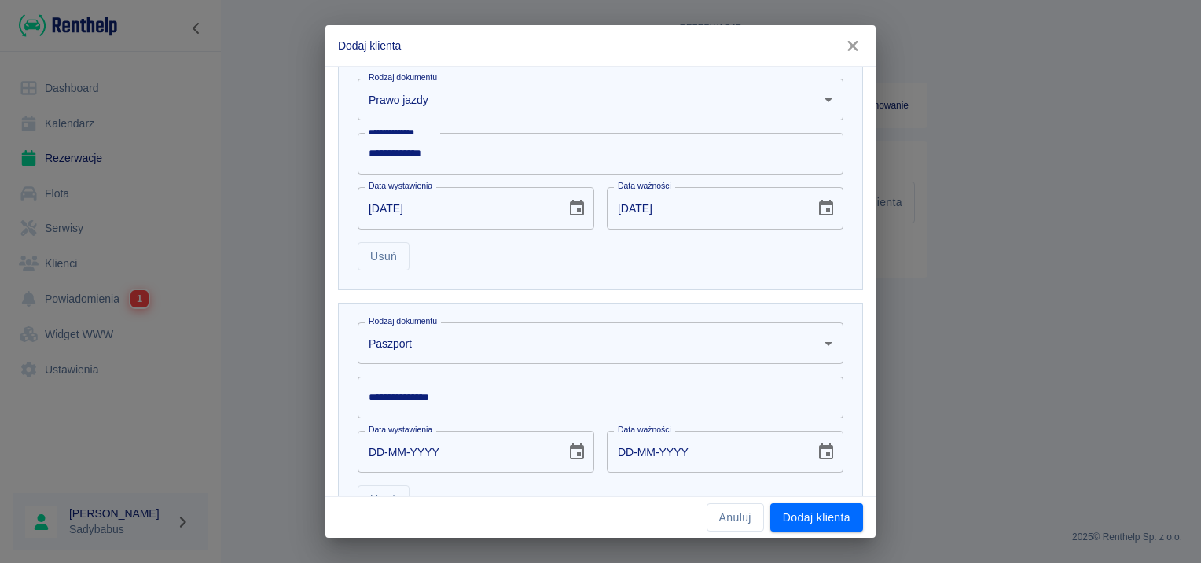
scroll to position [805, 0]
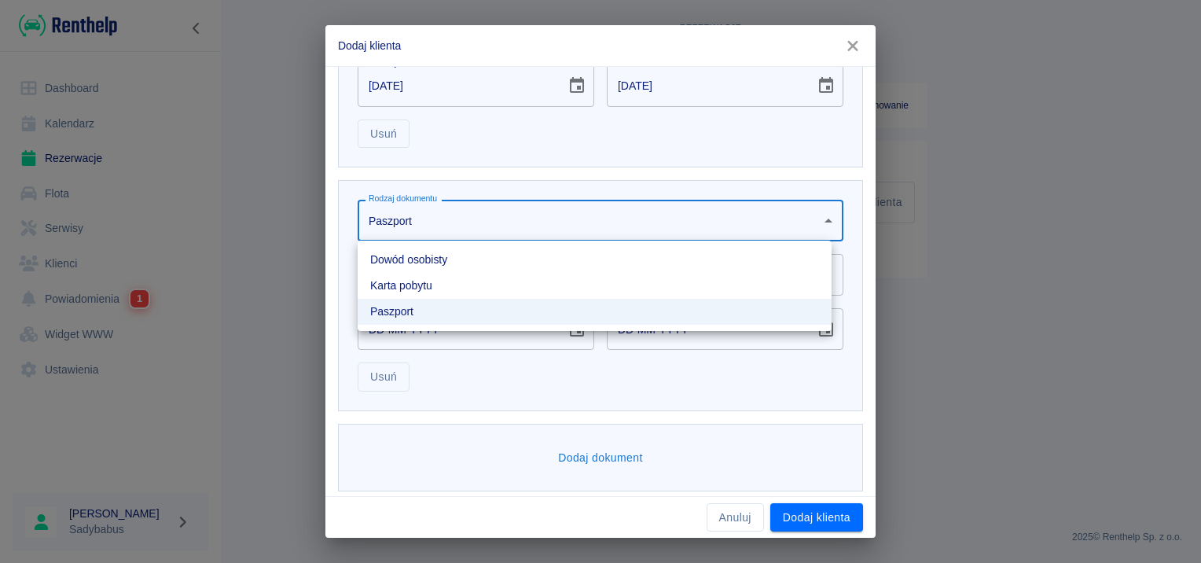
click at [436, 228] on body "**********" at bounding box center [600, 281] width 1201 height 563
click at [422, 257] on li "Dowód osobisty" at bounding box center [595, 260] width 474 height 26
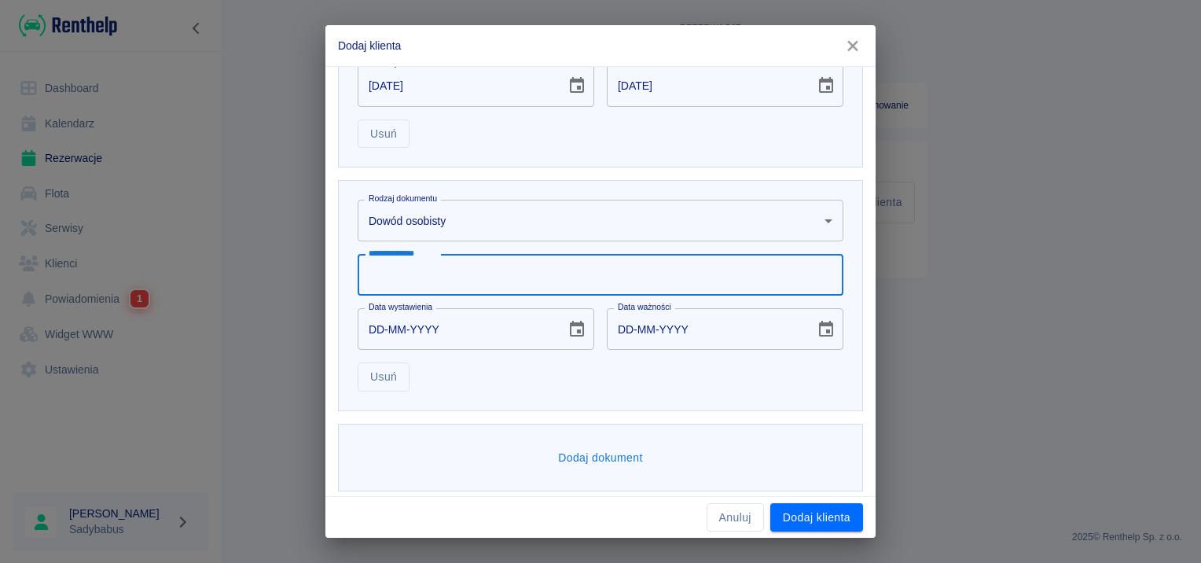
click at [416, 264] on div "**********" at bounding box center [601, 275] width 486 height 42
type input "*********"
click at [374, 321] on input "DD-MM-YYYY" at bounding box center [456, 329] width 197 height 42
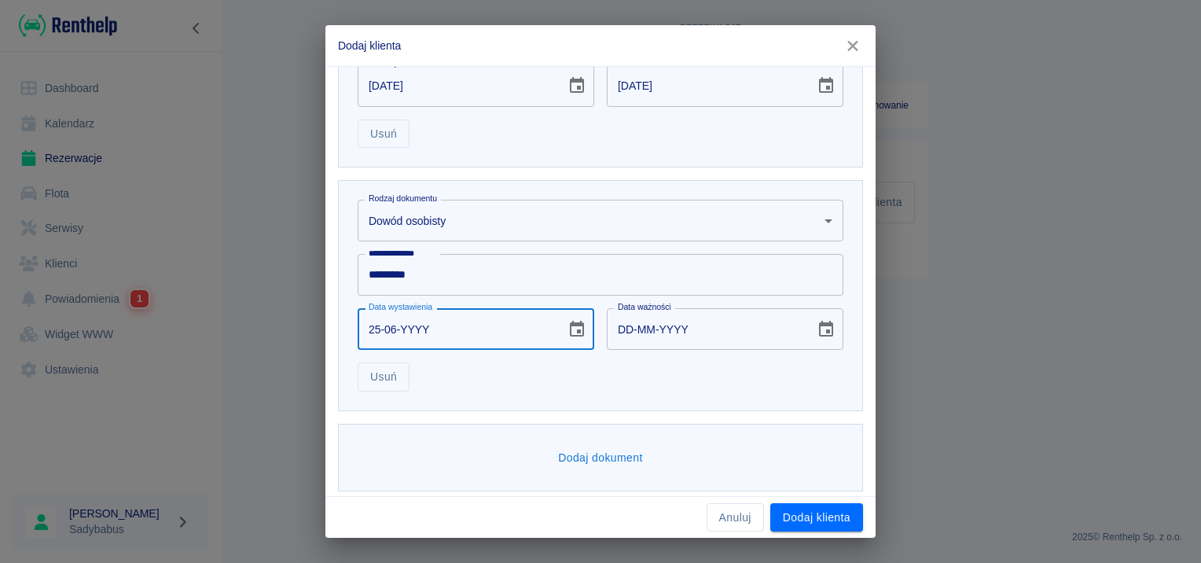
type input "25-06-0002"
type input "25-06-0012"
type input "25-06-0020"
type input "25-06-0030"
type input "[DATE]"
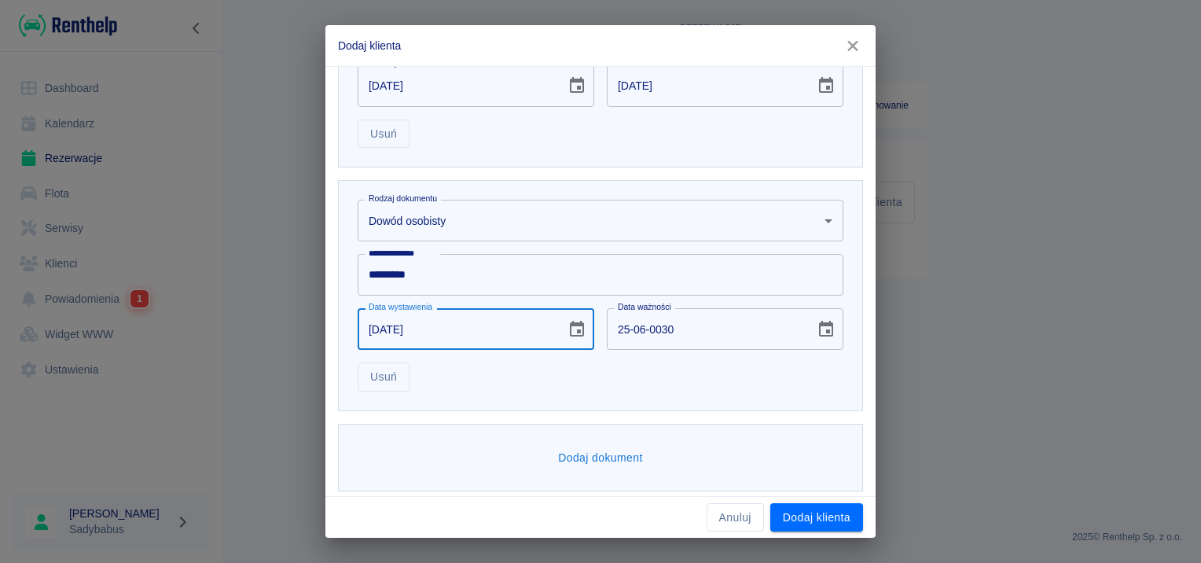
type input "[DATE]"
click at [591, 376] on div "Usuń" at bounding box center [594, 371] width 499 height 42
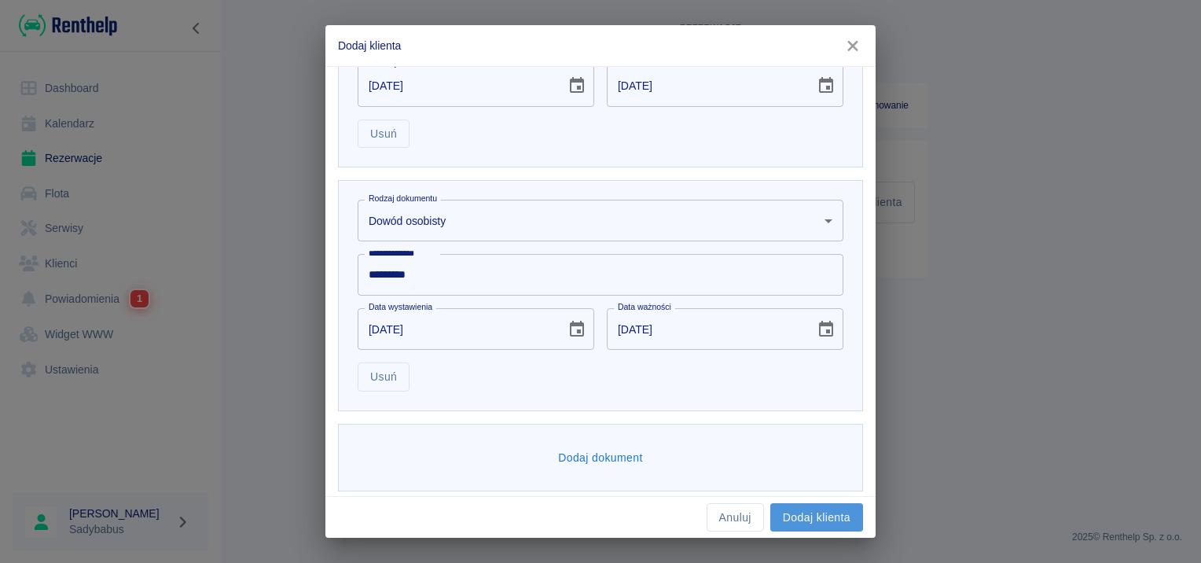
click at [793, 515] on button "Dodaj klienta" at bounding box center [817, 517] width 93 height 29
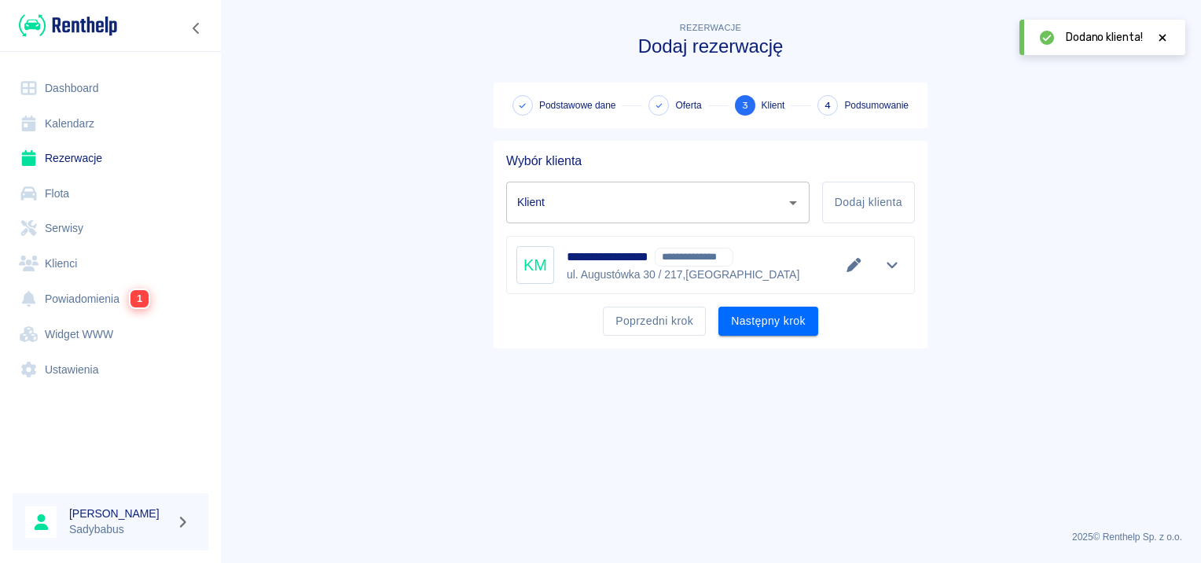
type input "[PERSON_NAME] - ELEKTRO-AUTOMATYKA SPÓŁKA Z OGRANICZONĄ ODPOWIEDZIALNOŚCIĄ (NIP…"
click at [739, 318] on button "Następny krok" at bounding box center [769, 321] width 100 height 29
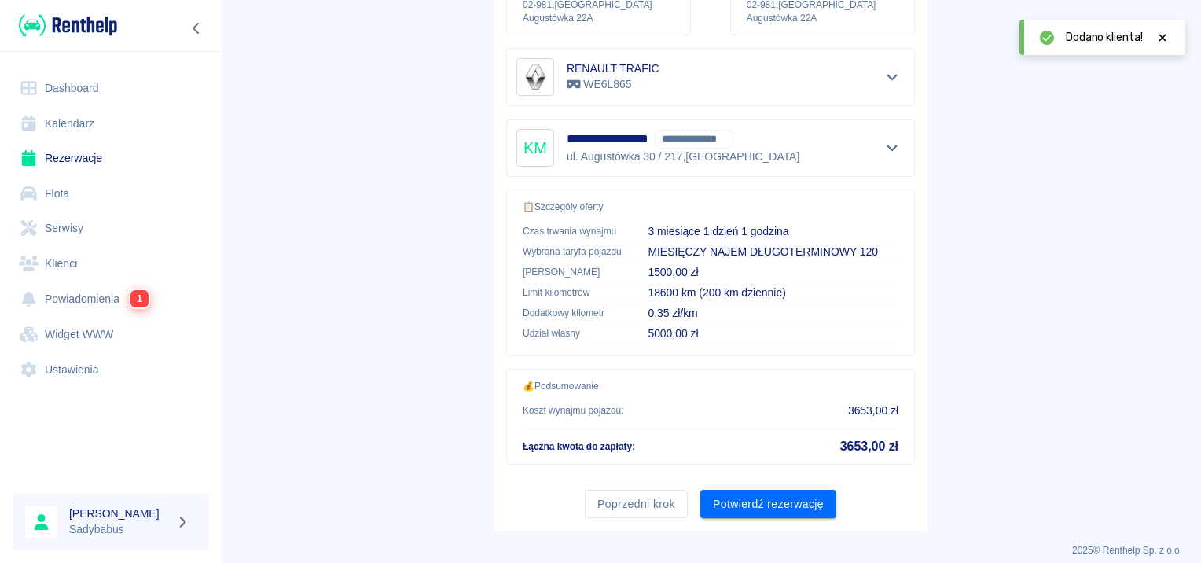
scroll to position [283, 0]
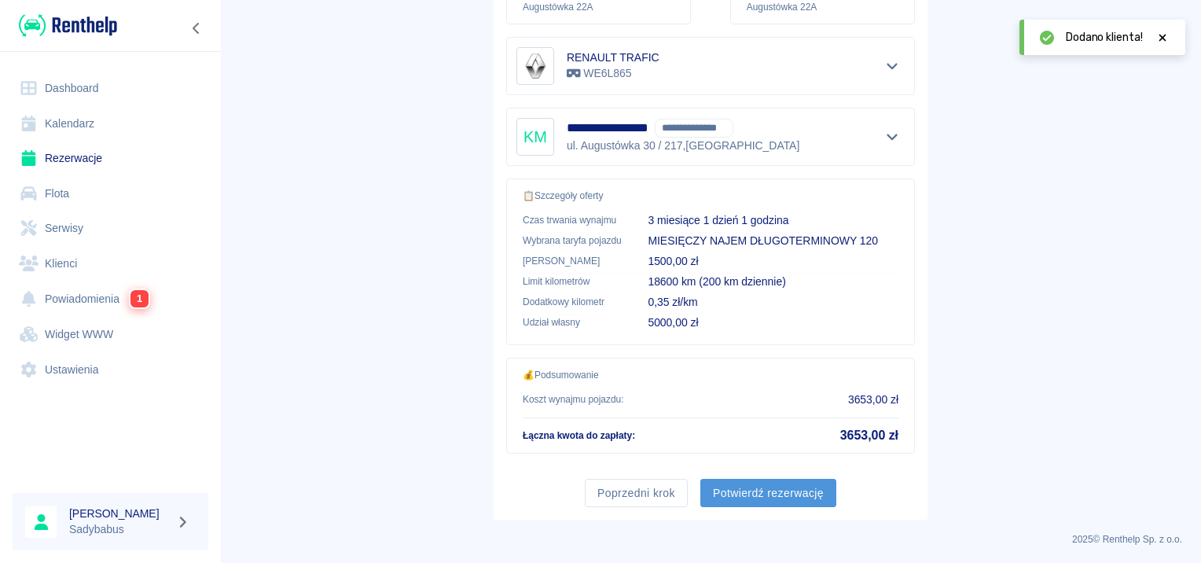
click at [756, 484] on button "Potwierdź rezerwację" at bounding box center [769, 493] width 136 height 29
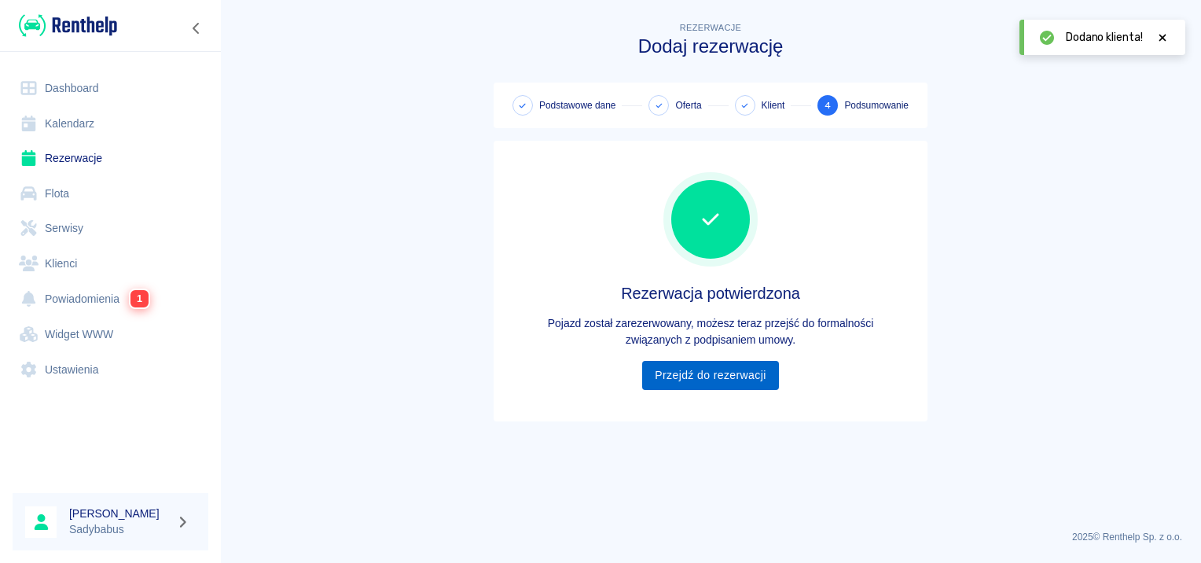
click at [683, 387] on link "Przejdź do rezerwacji" at bounding box center [710, 375] width 136 height 29
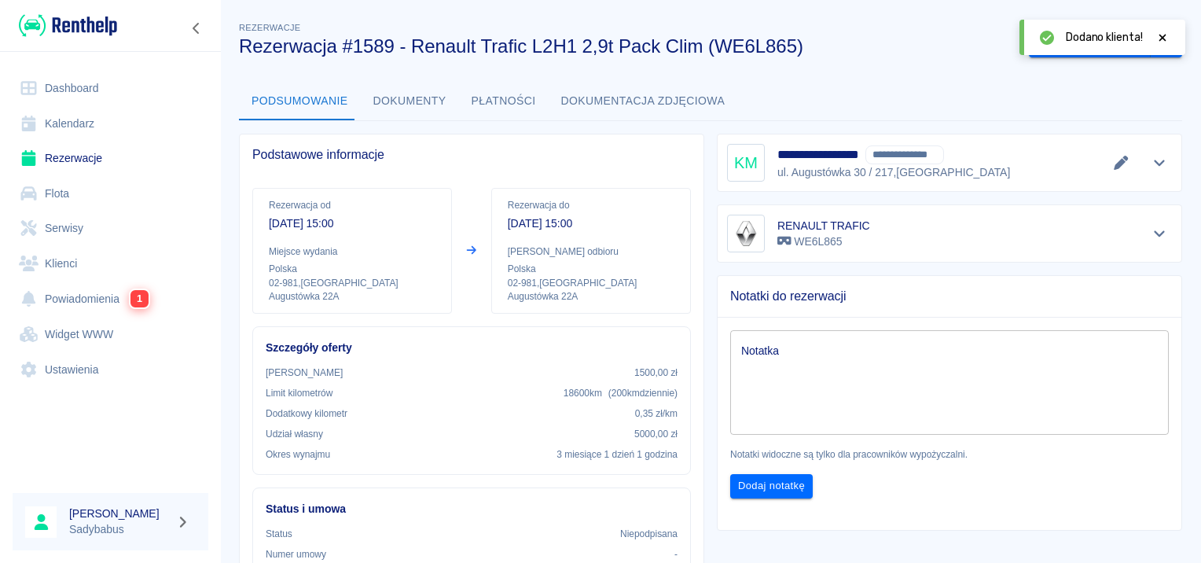
click at [1161, 35] on icon at bounding box center [1163, 37] width 7 height 7
click at [1067, 38] on button "Wygeneruj umowę" at bounding box center [1090, 43] width 122 height 29
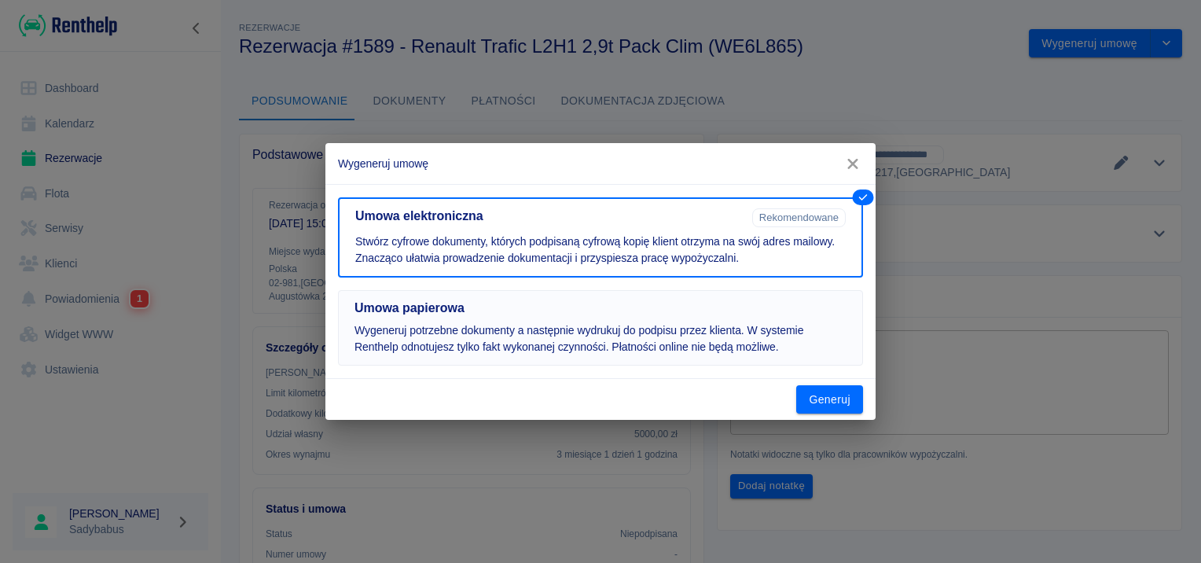
click at [689, 326] on p "Wygeneruj potrzebne dokumenty a następnie wydrukuj do podpisu przez klienta. W …" at bounding box center [601, 338] width 492 height 33
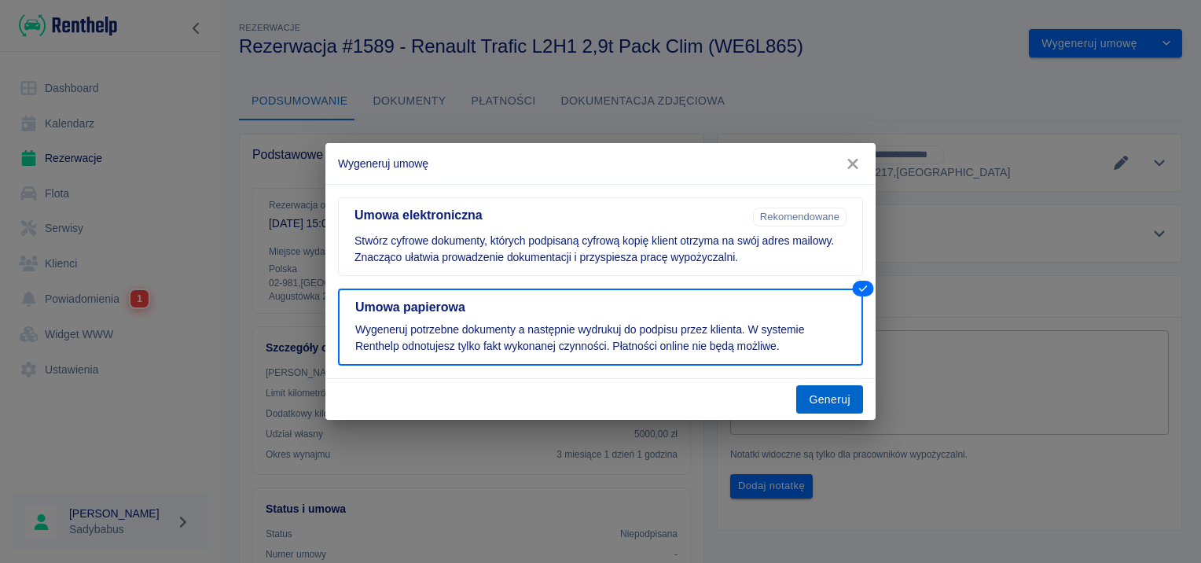
click at [818, 407] on button "Generuj" at bounding box center [830, 399] width 67 height 29
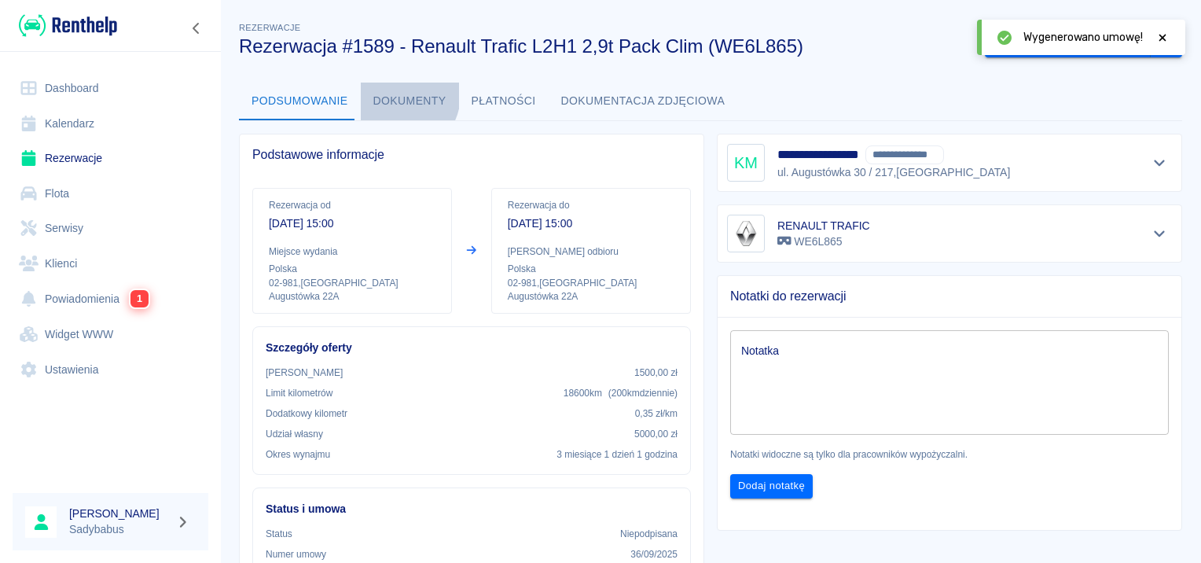
click at [392, 94] on button "Dokumenty" at bounding box center [410, 102] width 98 height 38
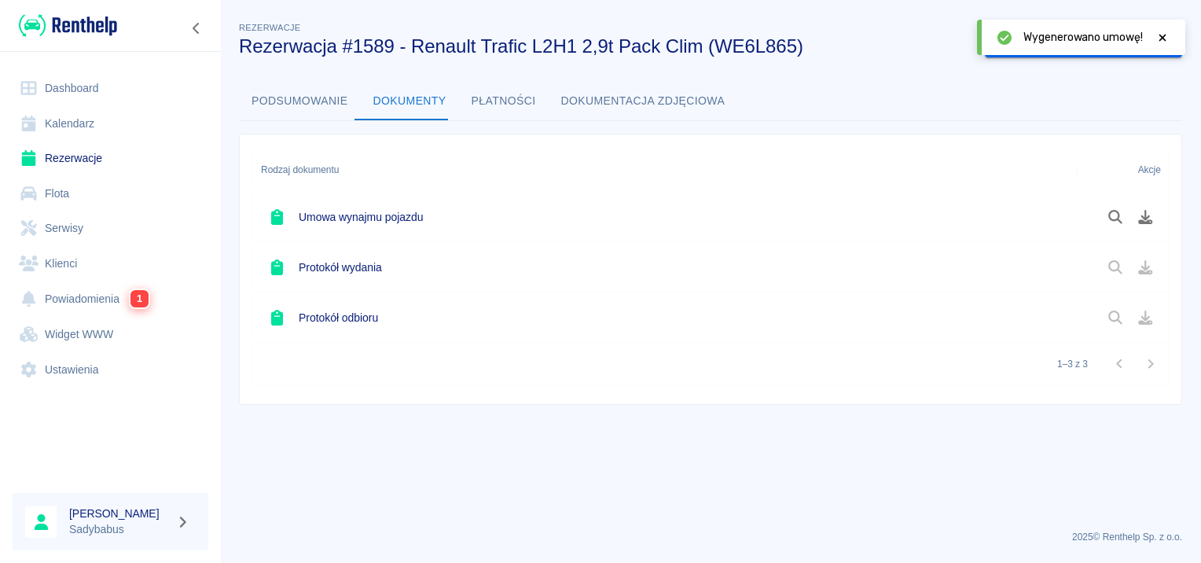
click at [1156, 39] on icon at bounding box center [1163, 37] width 14 height 11
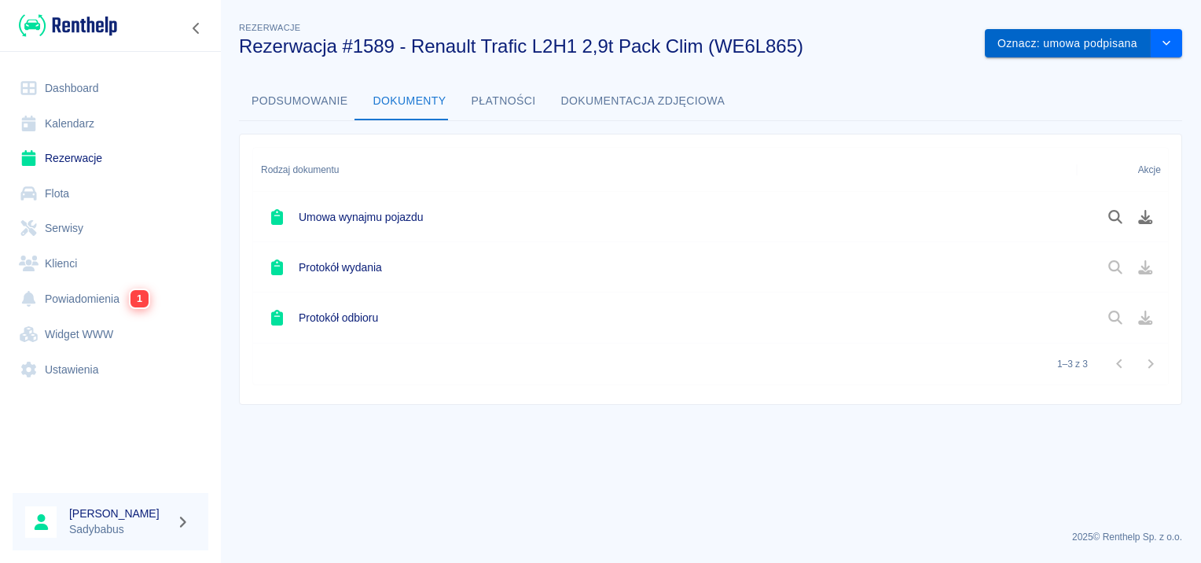
click at [1107, 39] on button "Oznacz: umowa podpisana" at bounding box center [1068, 43] width 166 height 29
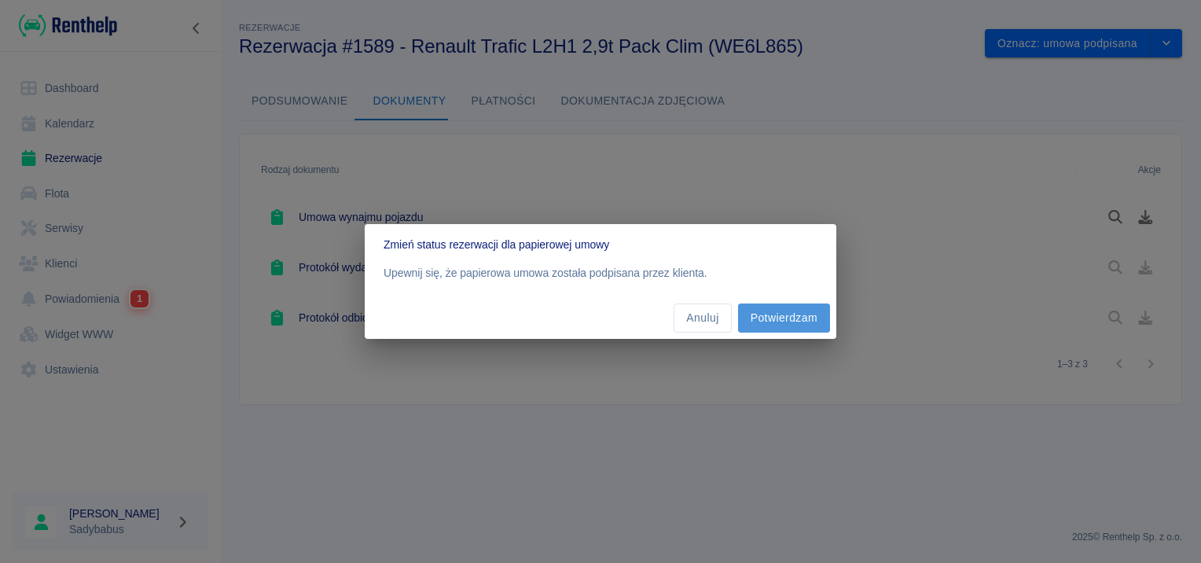
click at [810, 312] on button "Potwierdzam" at bounding box center [784, 318] width 92 height 29
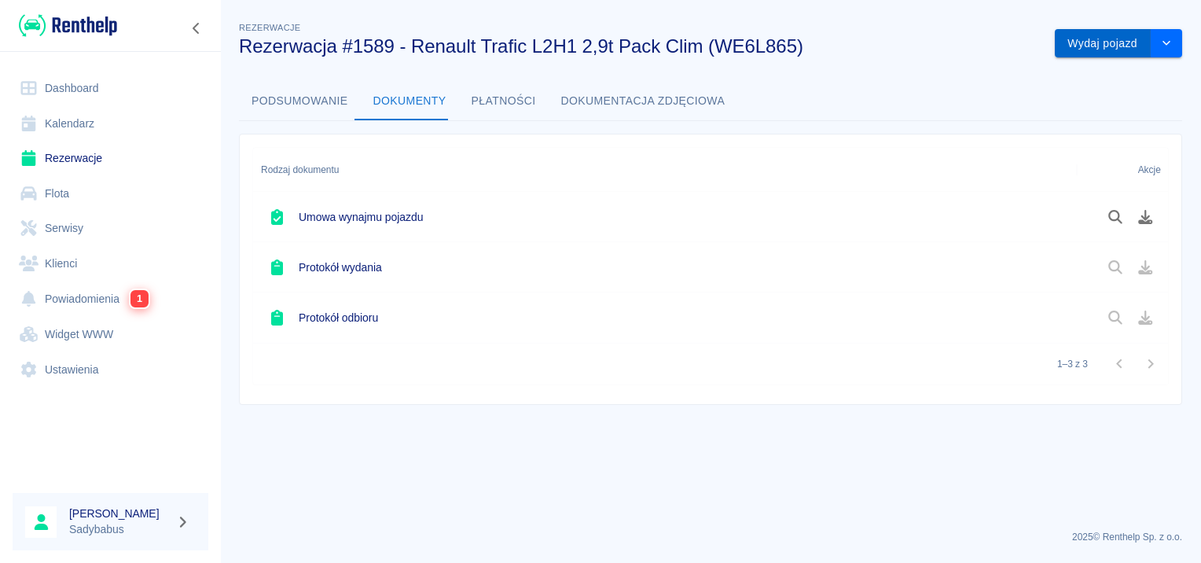
click at [1124, 41] on button "Wydaj pojazd" at bounding box center [1103, 43] width 96 height 29
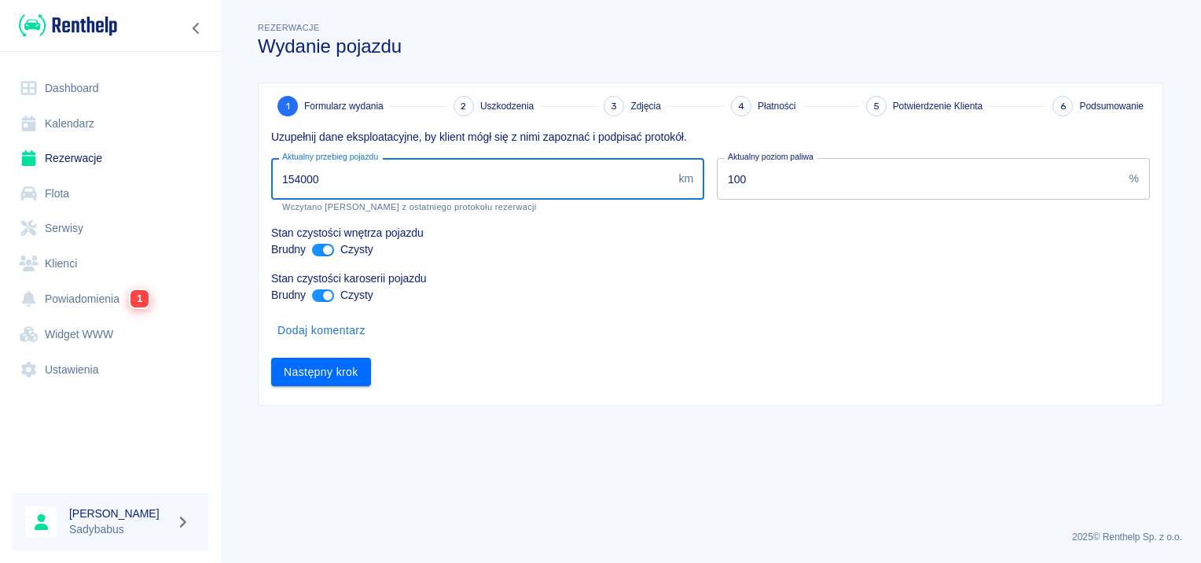
drag, startPoint x: 377, startPoint y: 172, endPoint x: 49, endPoint y: 178, distance: 327.9
click at [49, 178] on div "Dashboard Kalendarz Rezerwacje Flota Serwisy Klienci Powiadomienia 1 Widget WWW…" at bounding box center [600, 281] width 1201 height 563
type input "154255"
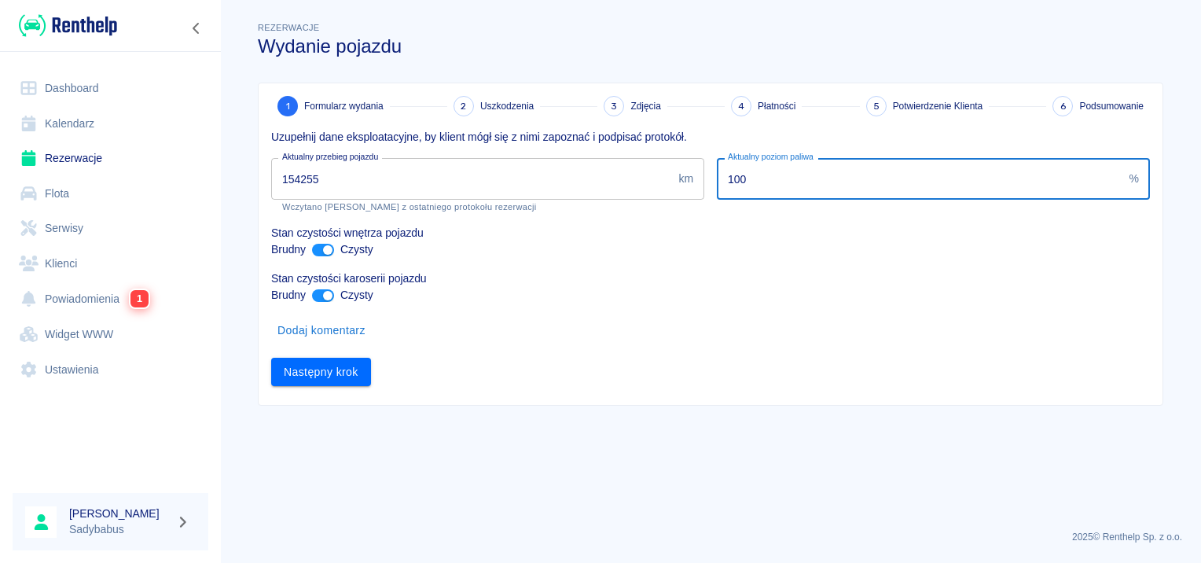
drag, startPoint x: 760, startPoint y: 174, endPoint x: 624, endPoint y: 160, distance: 137.5
click at [629, 167] on div "Uzupełnij dane eksploatacyjne, by klient mógł się z nimi zapoznać i podpisać pr…" at bounding box center [705, 251] width 892 height 270
type input "70"
click at [326, 252] on input "ant design" at bounding box center [328, 250] width 38 height 13
checkbox input "false"
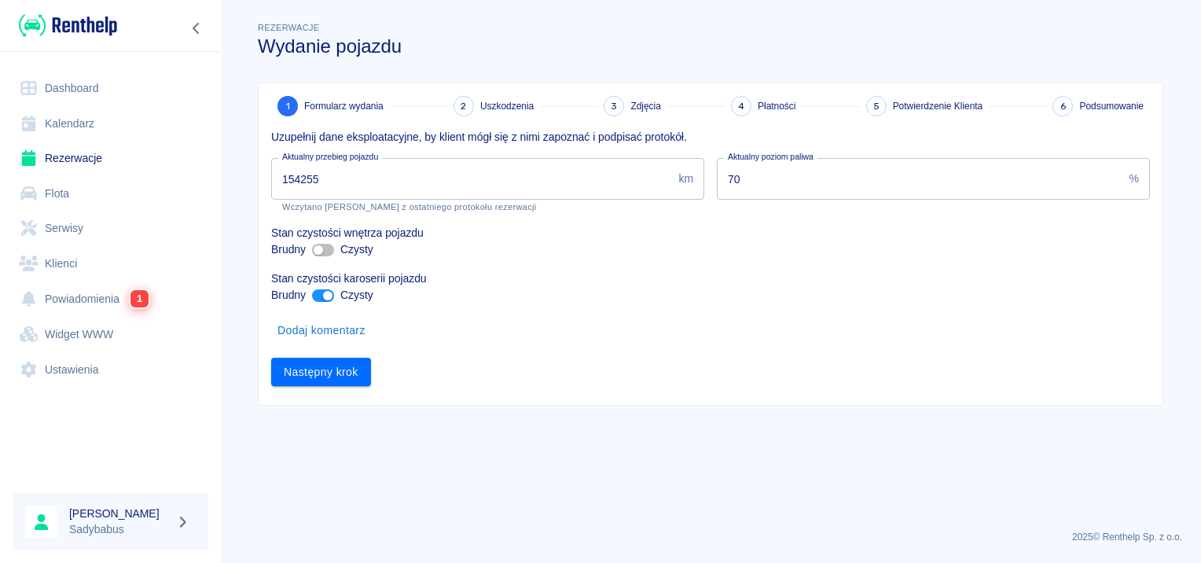
click at [319, 297] on input "ant design" at bounding box center [328, 295] width 38 height 13
checkbox input "false"
click at [308, 381] on button "Następny krok" at bounding box center [321, 372] width 100 height 29
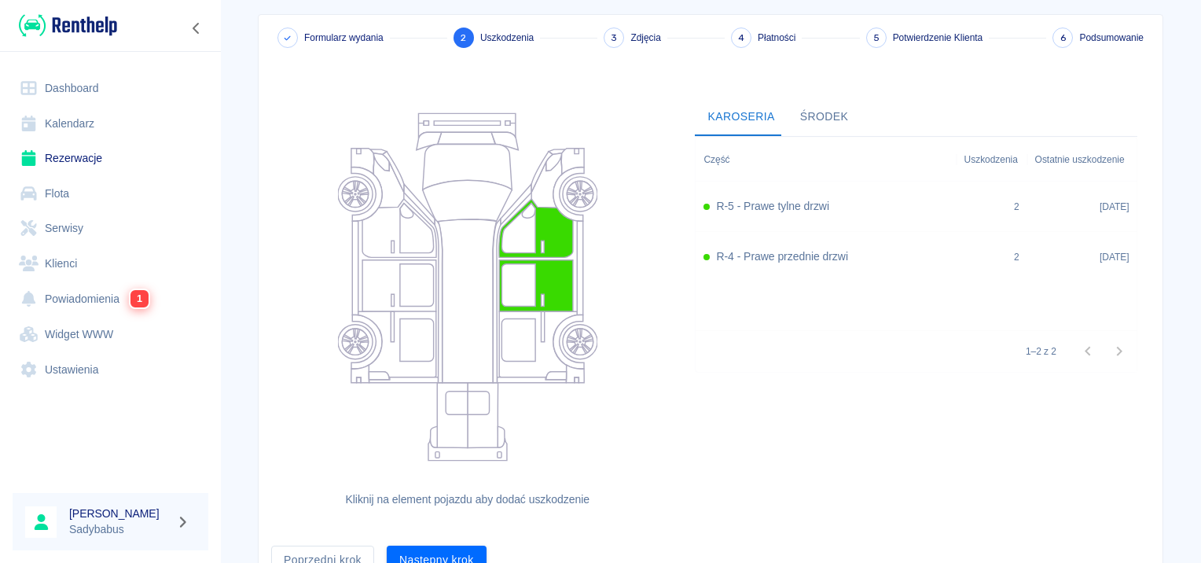
scroll to position [145, 0]
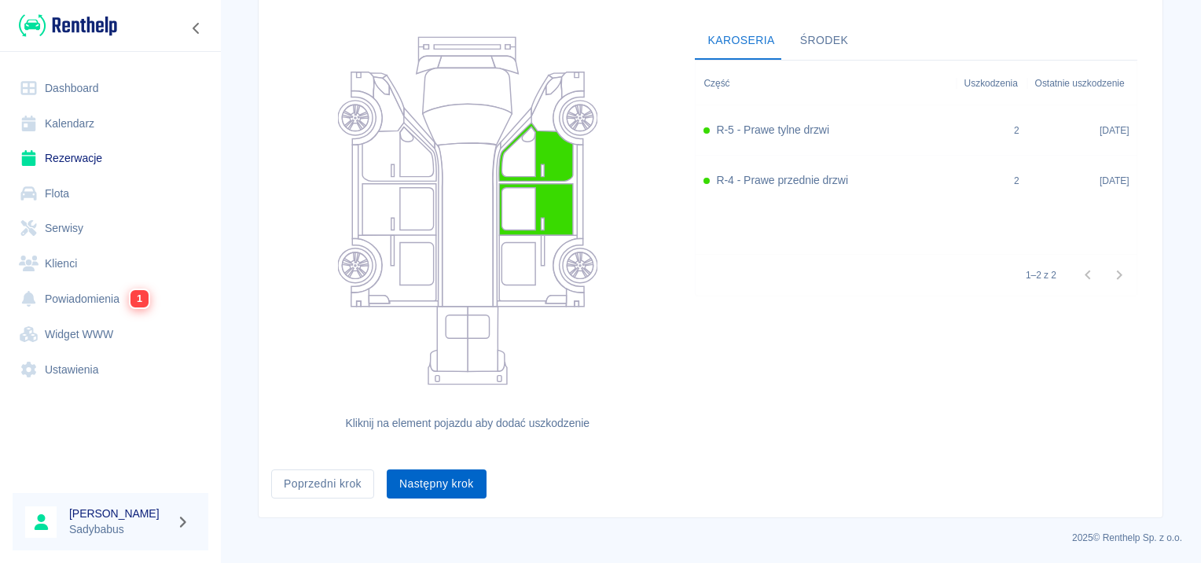
click at [440, 487] on button "Następny krok" at bounding box center [437, 483] width 100 height 29
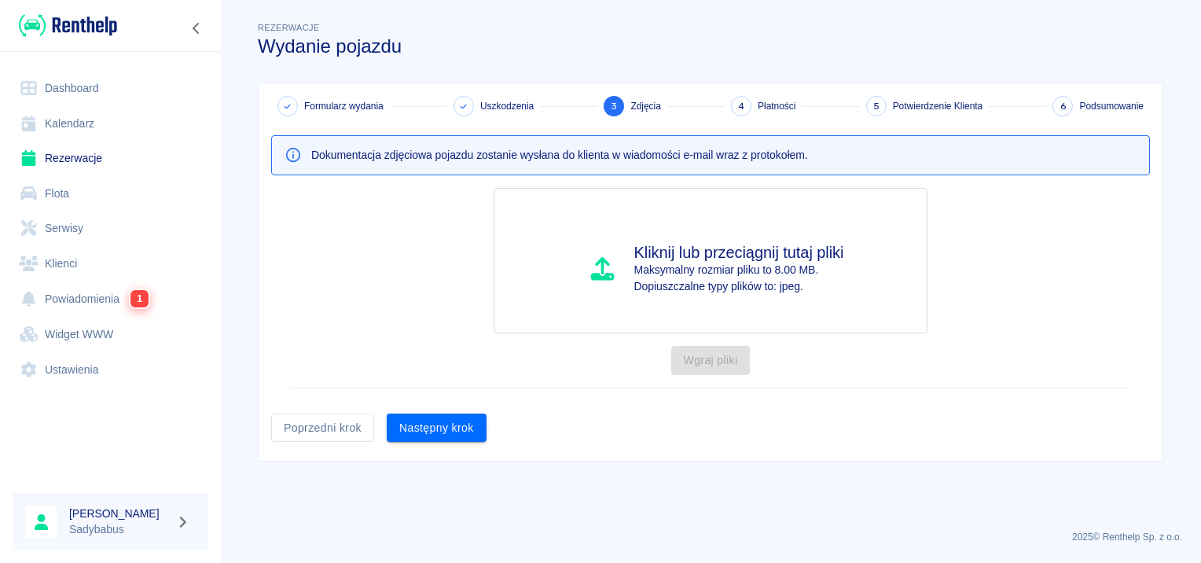
scroll to position [0, 0]
click at [451, 414] on button "Następny krok" at bounding box center [437, 428] width 100 height 29
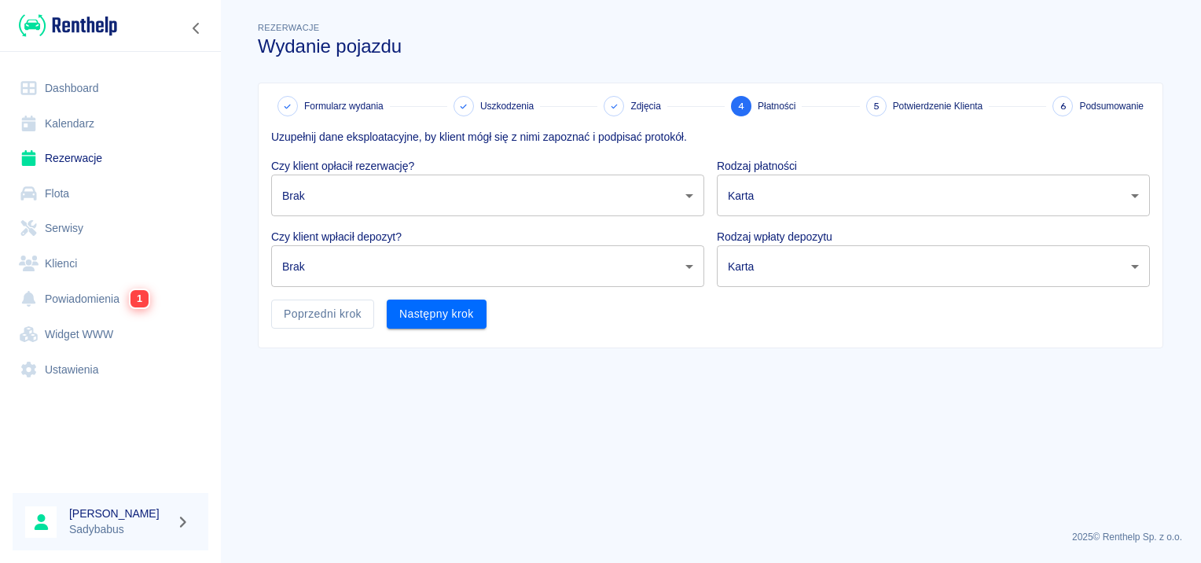
click at [368, 170] on p "Czy klient opłacił rezerwację?" at bounding box center [487, 166] width 433 height 17
click at [353, 198] on body "Używamy plików Cookies, by zapewnić Ci najlepsze możliwe doświadczenie. Aby dow…" at bounding box center [600, 281] width 1201 height 563
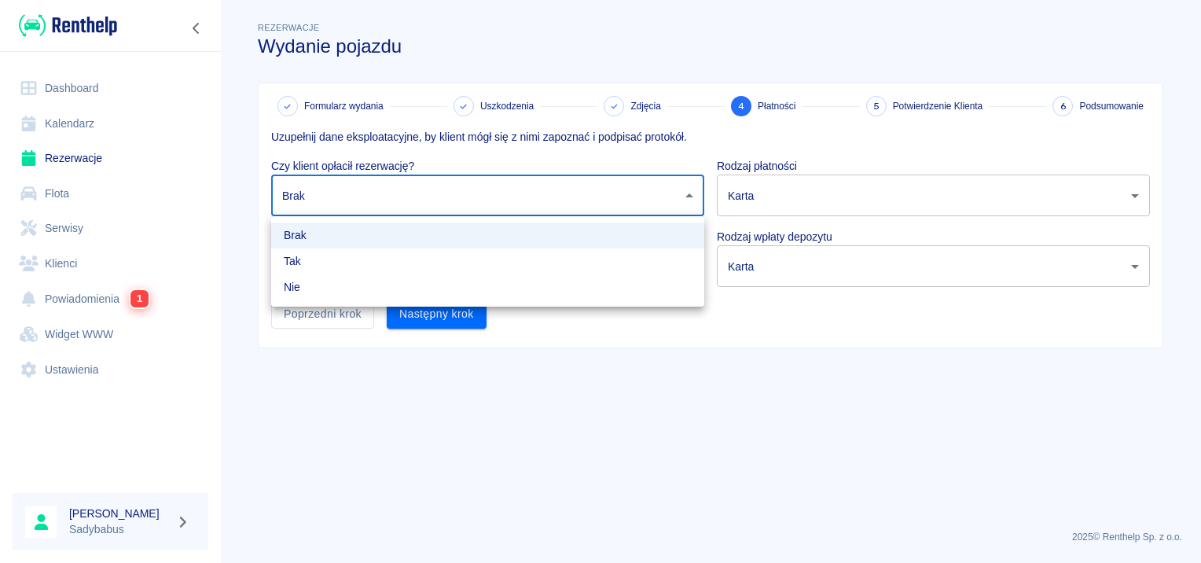
click at [324, 250] on li "Tak" at bounding box center [487, 261] width 433 height 26
type input "true"
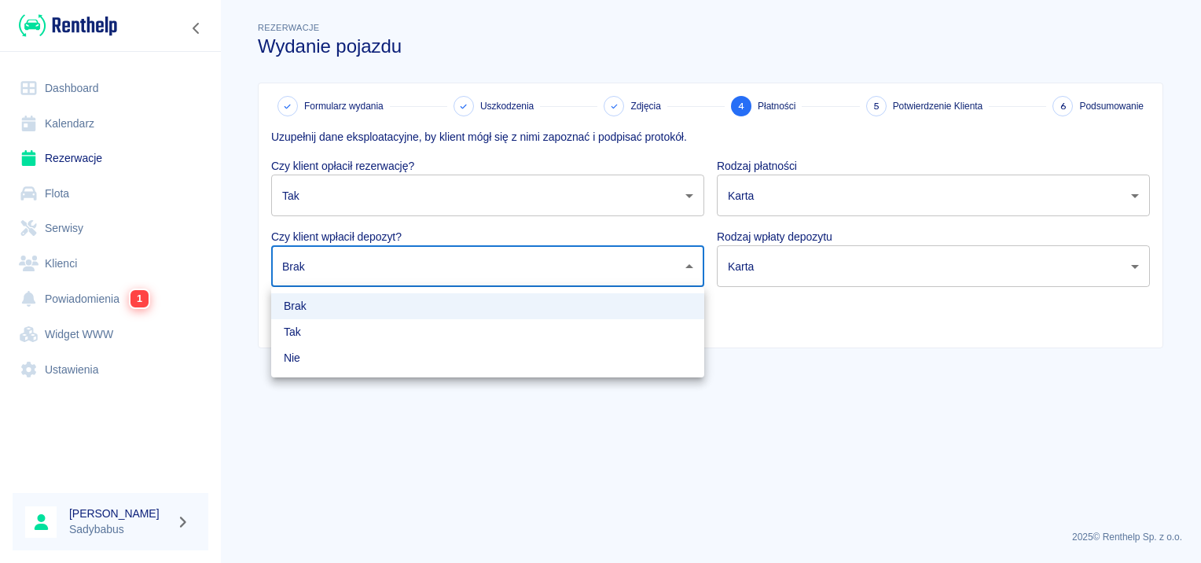
click at [324, 269] on body "Używamy plików Cookies, by zapewnić Ci najlepsze możliwe doświadczenie. Aby dow…" at bounding box center [600, 281] width 1201 height 563
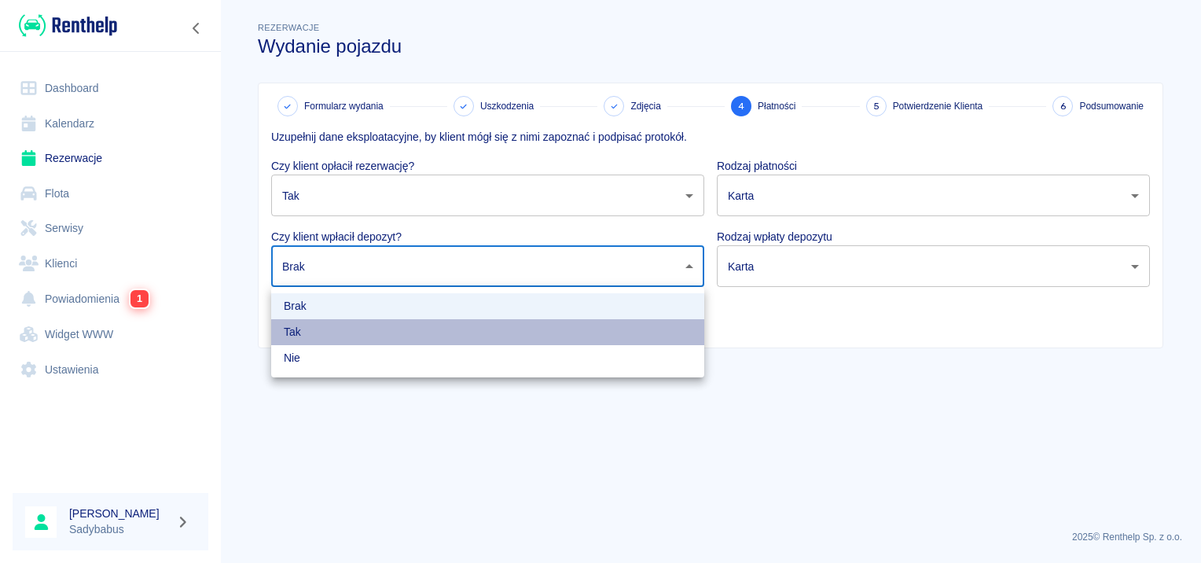
drag, startPoint x: 316, startPoint y: 328, endPoint x: 708, endPoint y: 239, distance: 401.5
click at [316, 329] on li "Tak" at bounding box center [487, 332] width 433 height 26
type input "true"
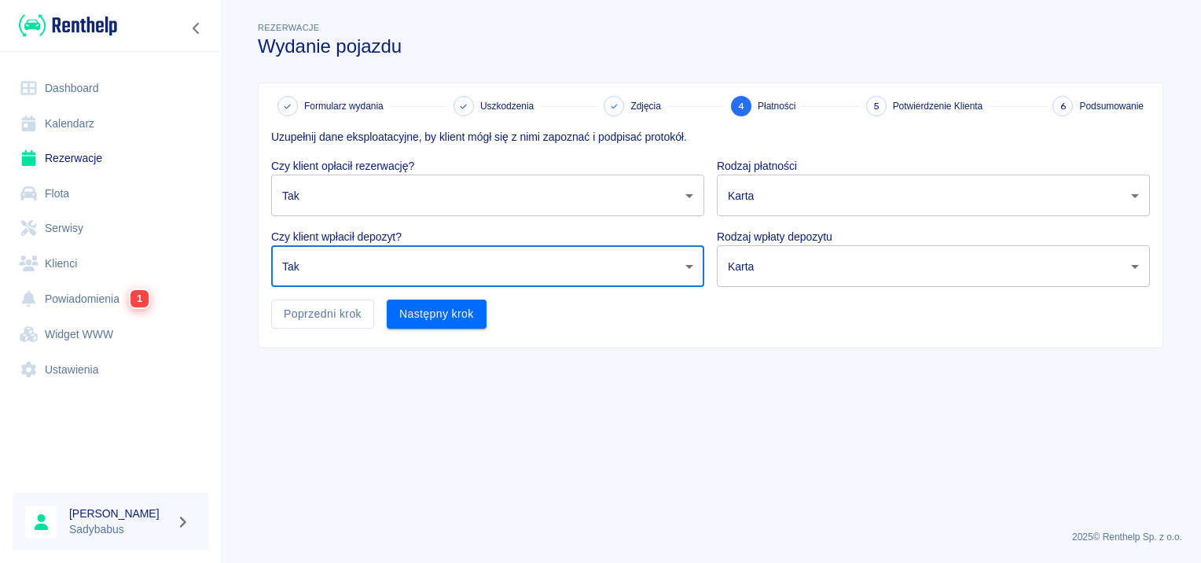
click at [937, 153] on div "Rodzaj płatności Karta card ​" at bounding box center [928, 180] width 446 height 71
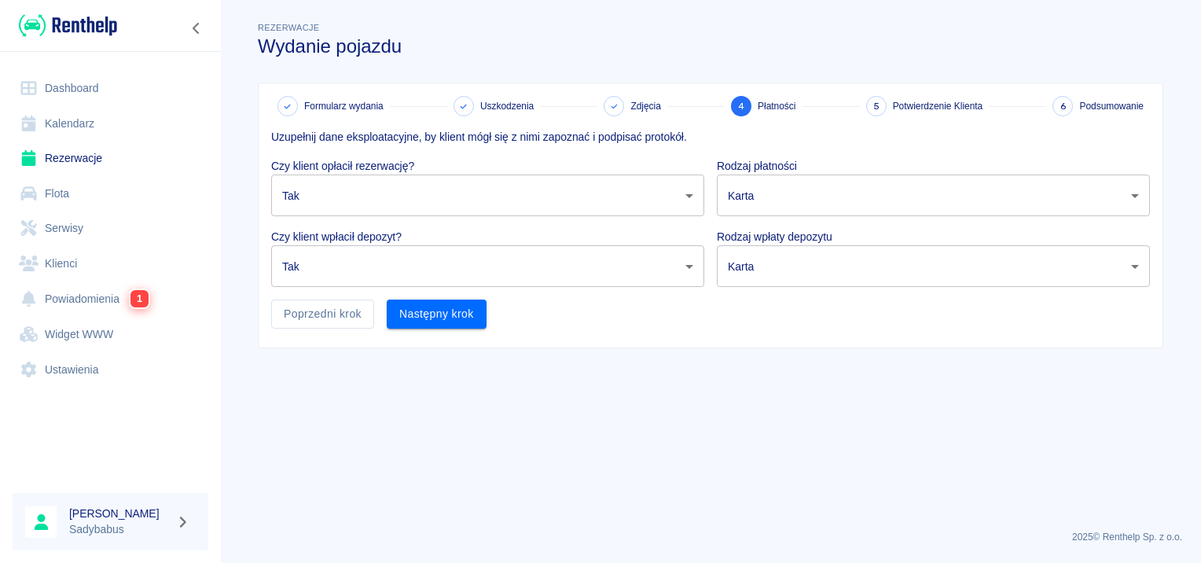
click at [916, 186] on body "Używamy plików Cookies, by zapewnić Ci najlepsze możliwe doświadczenie. Aby dow…" at bounding box center [600, 281] width 1201 height 563
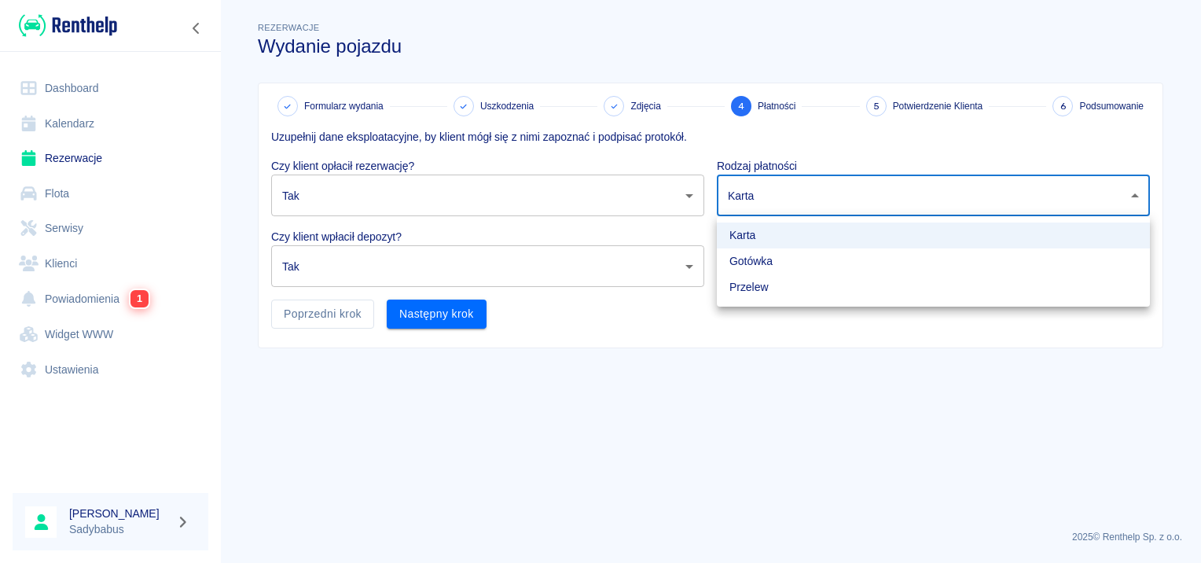
click at [802, 286] on li "Przelew" at bounding box center [933, 287] width 433 height 26
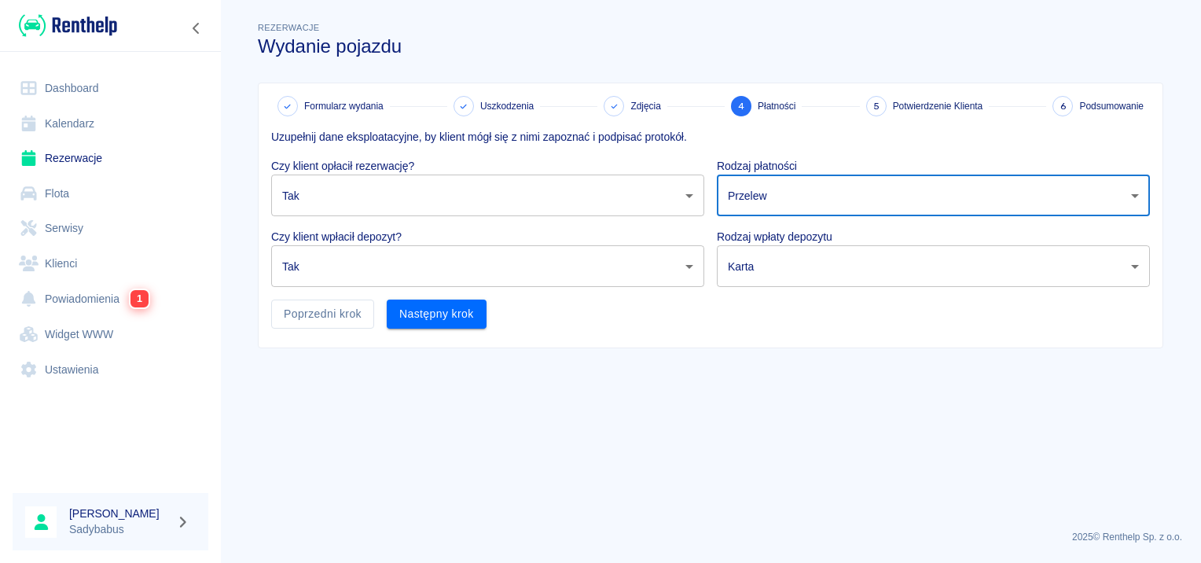
type input "bank_transfer"
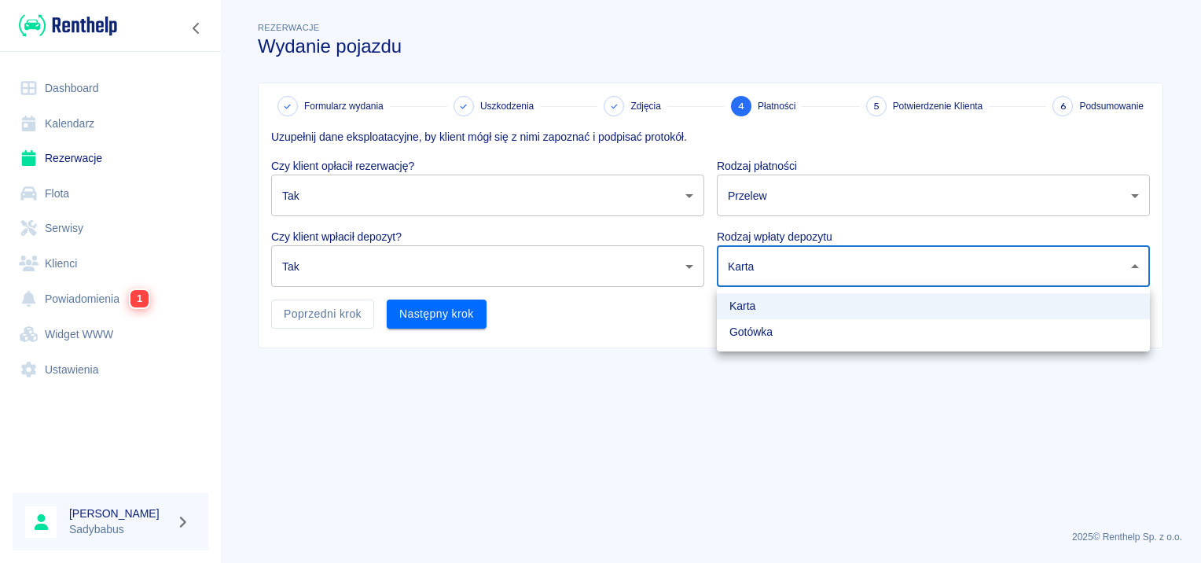
click at [799, 278] on body "Używamy plików Cookies, by zapewnić Ci najlepsze możliwe doświadczenie. Aby dow…" at bounding box center [600, 281] width 1201 height 563
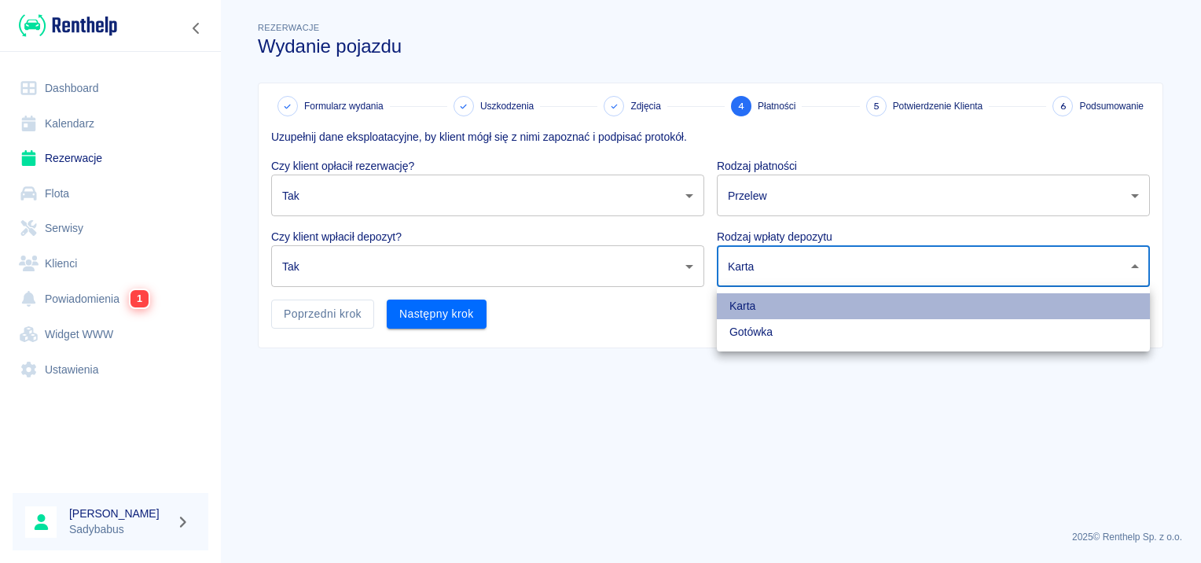
click at [794, 305] on li "Karta" at bounding box center [933, 306] width 433 height 26
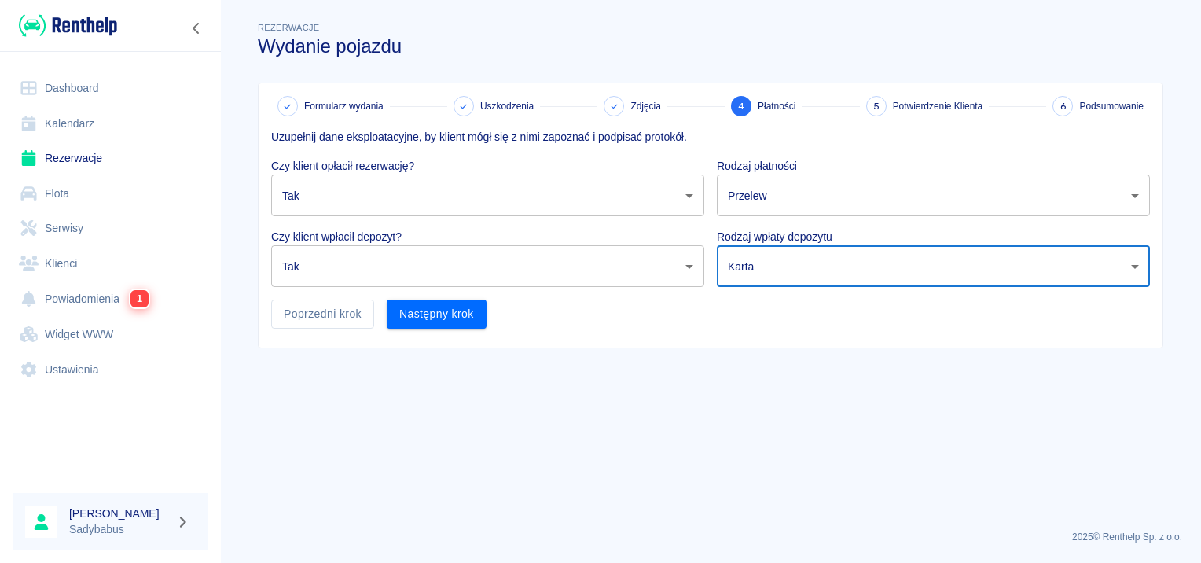
click at [723, 368] on main "Rezerwacje Wydanie pojazdu Formularz wydania Uszkodzenia Zdjęcia 4 Płatności 5 …" at bounding box center [710, 268] width 981 height 499
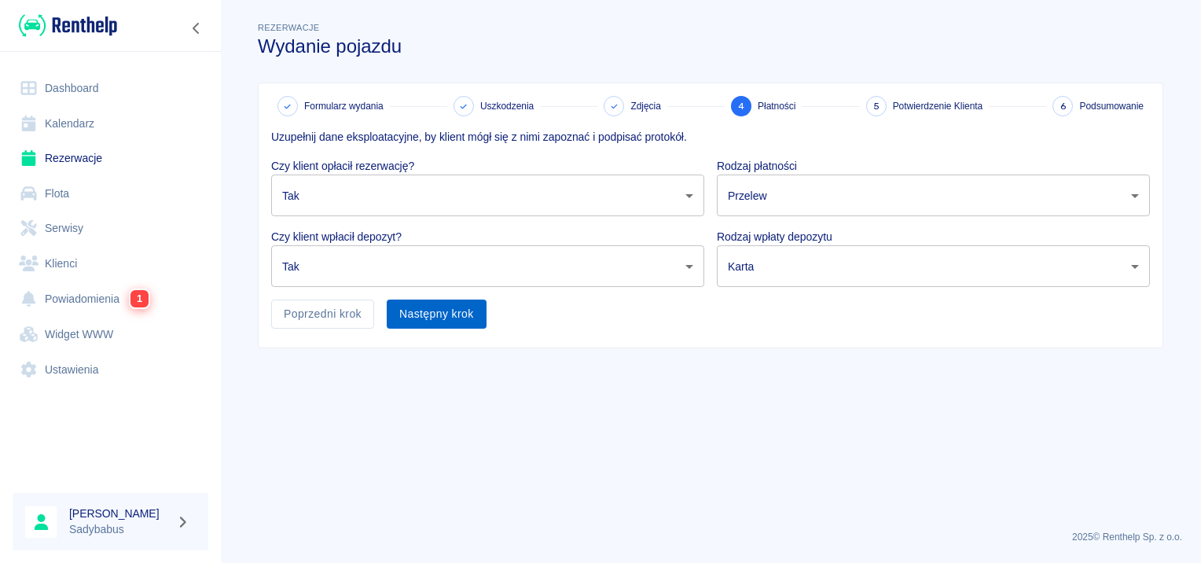
click at [444, 305] on button "Następny krok" at bounding box center [437, 314] width 100 height 29
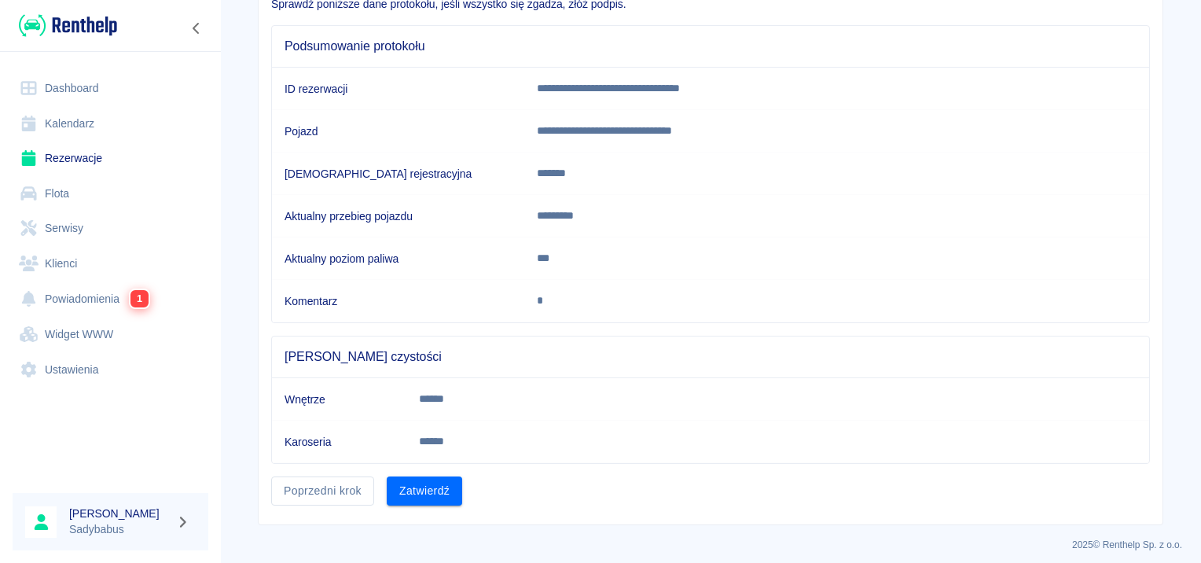
scroll to position [138, 0]
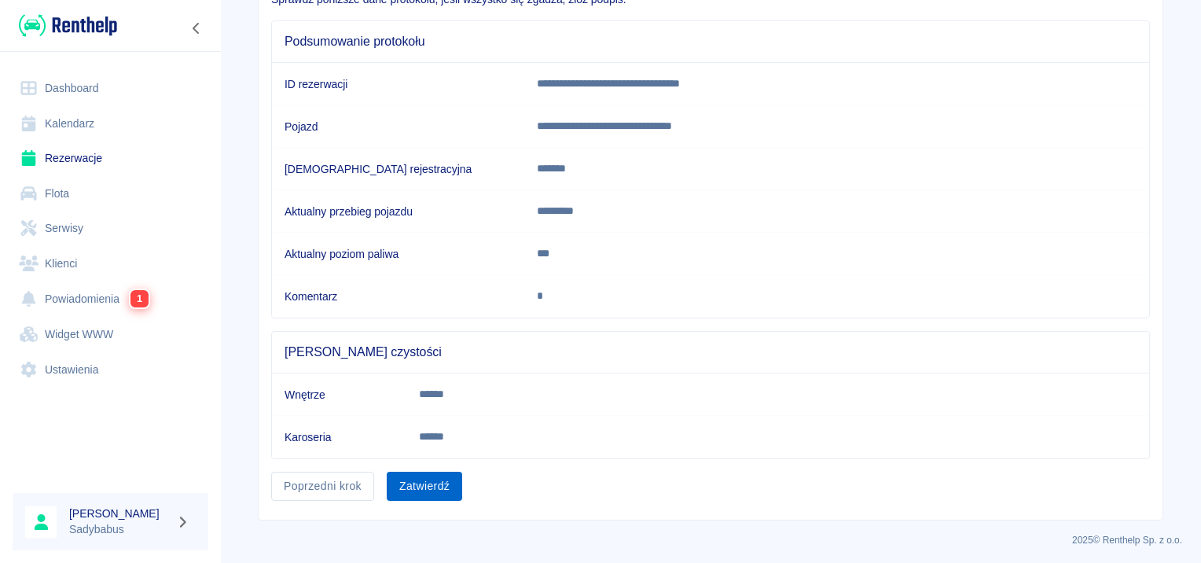
click at [425, 480] on button "Zatwierdź" at bounding box center [424, 486] width 75 height 29
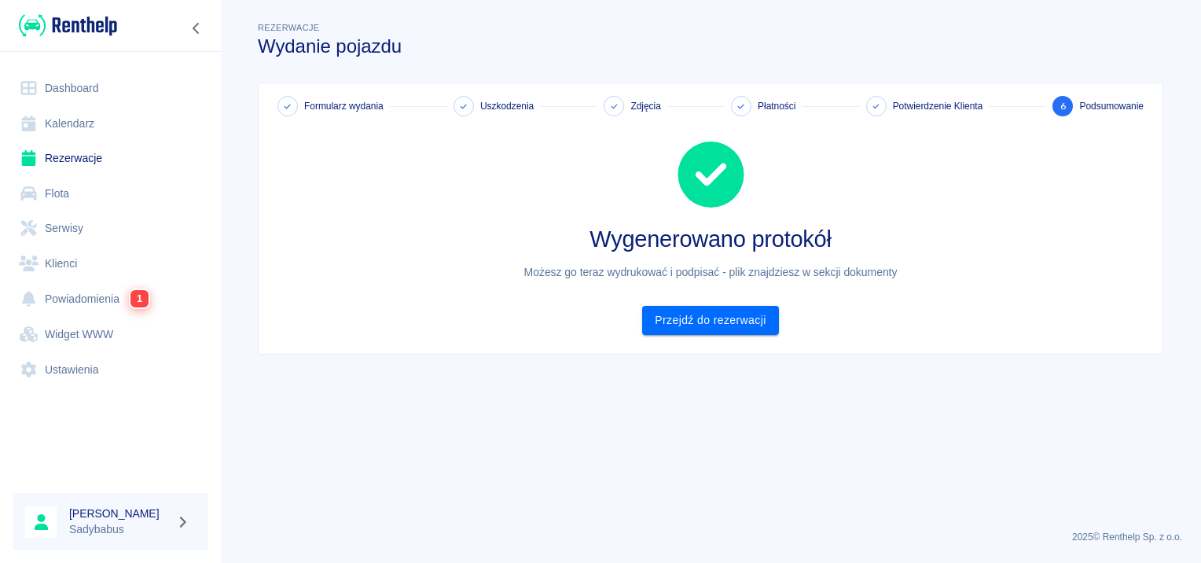
scroll to position [0, 0]
click at [708, 307] on link "Przejdź do rezerwacji" at bounding box center [710, 320] width 136 height 29
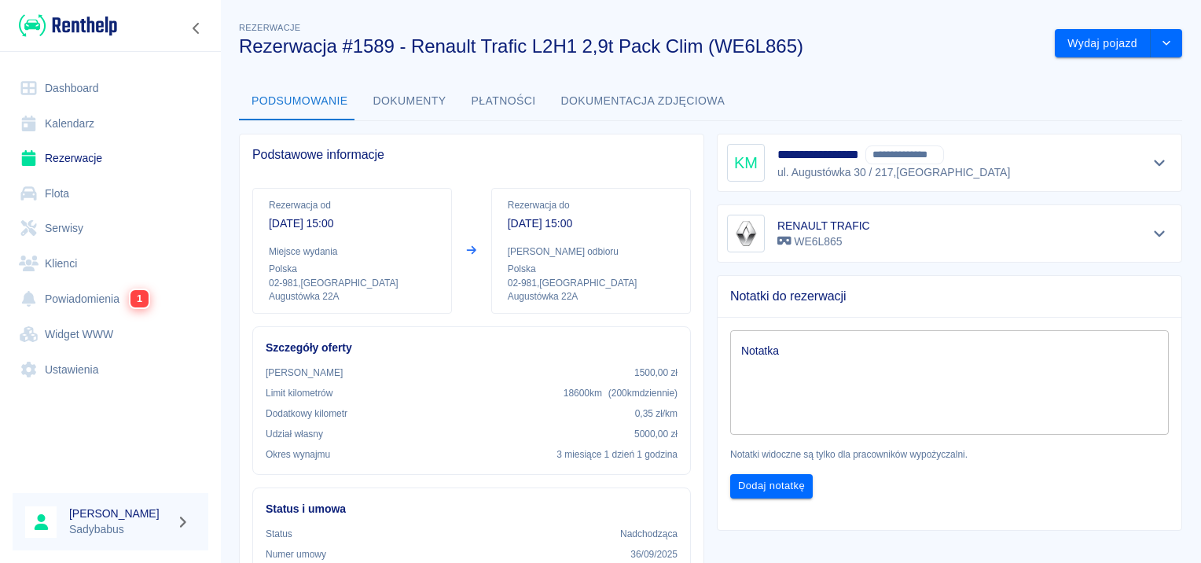
click at [417, 96] on button "Dokumenty" at bounding box center [410, 102] width 98 height 38
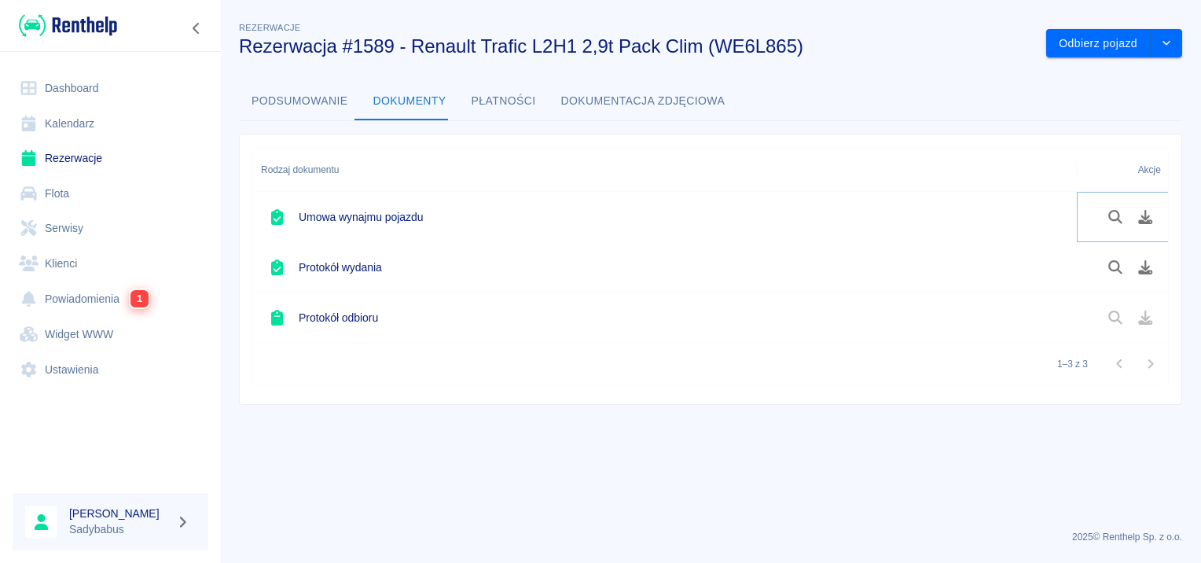
click at [1146, 217] on icon "Pobierz dokument" at bounding box center [1146, 217] width 14 height 14
click at [1139, 267] on icon "Pobierz dokument" at bounding box center [1146, 267] width 18 height 14
click at [1146, 270] on icon "Pobierz dokument" at bounding box center [1146, 267] width 18 height 14
